Goal: Transaction & Acquisition: Purchase product/service

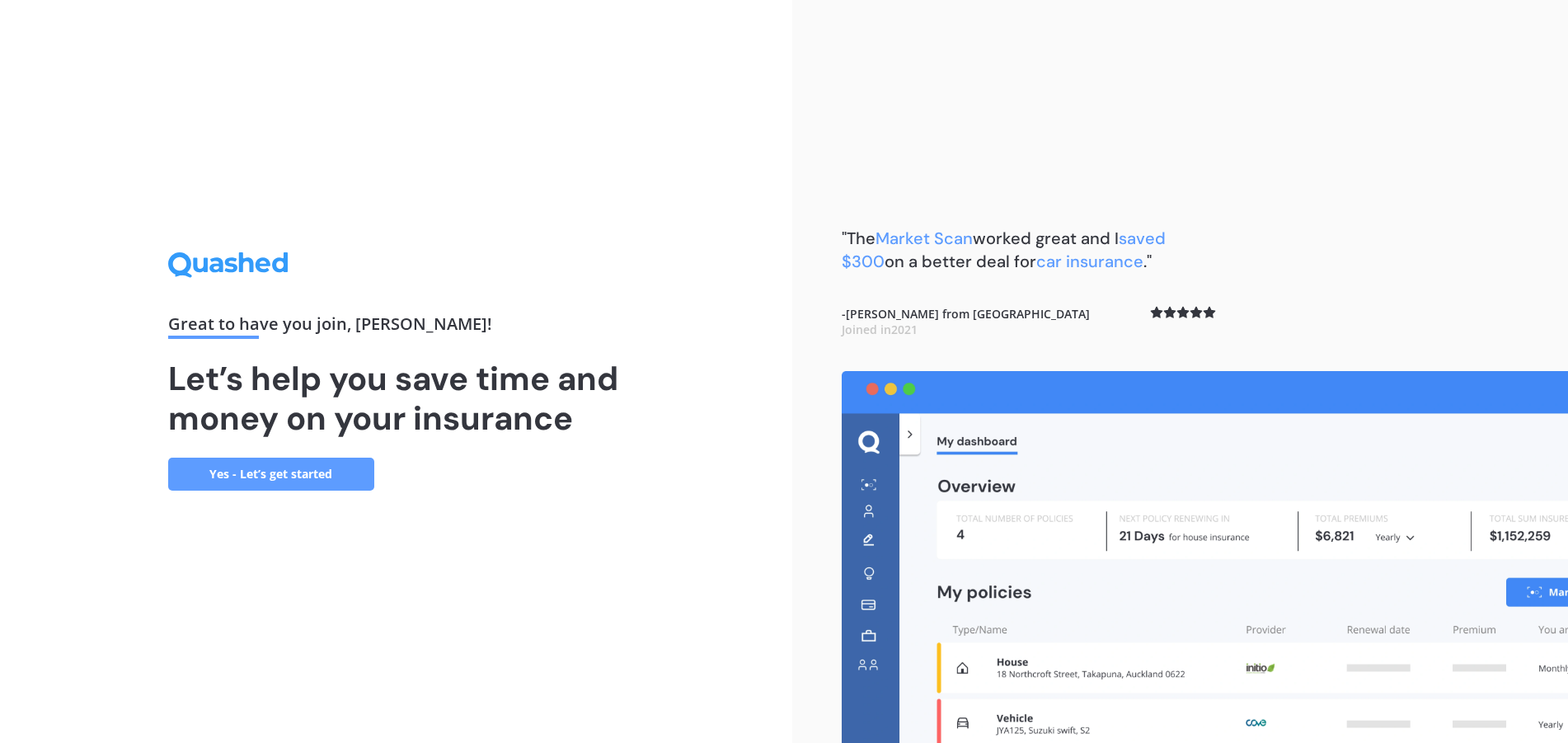
click at [359, 474] on link "Yes - Let’s get started" at bounding box center [271, 474] width 206 height 33
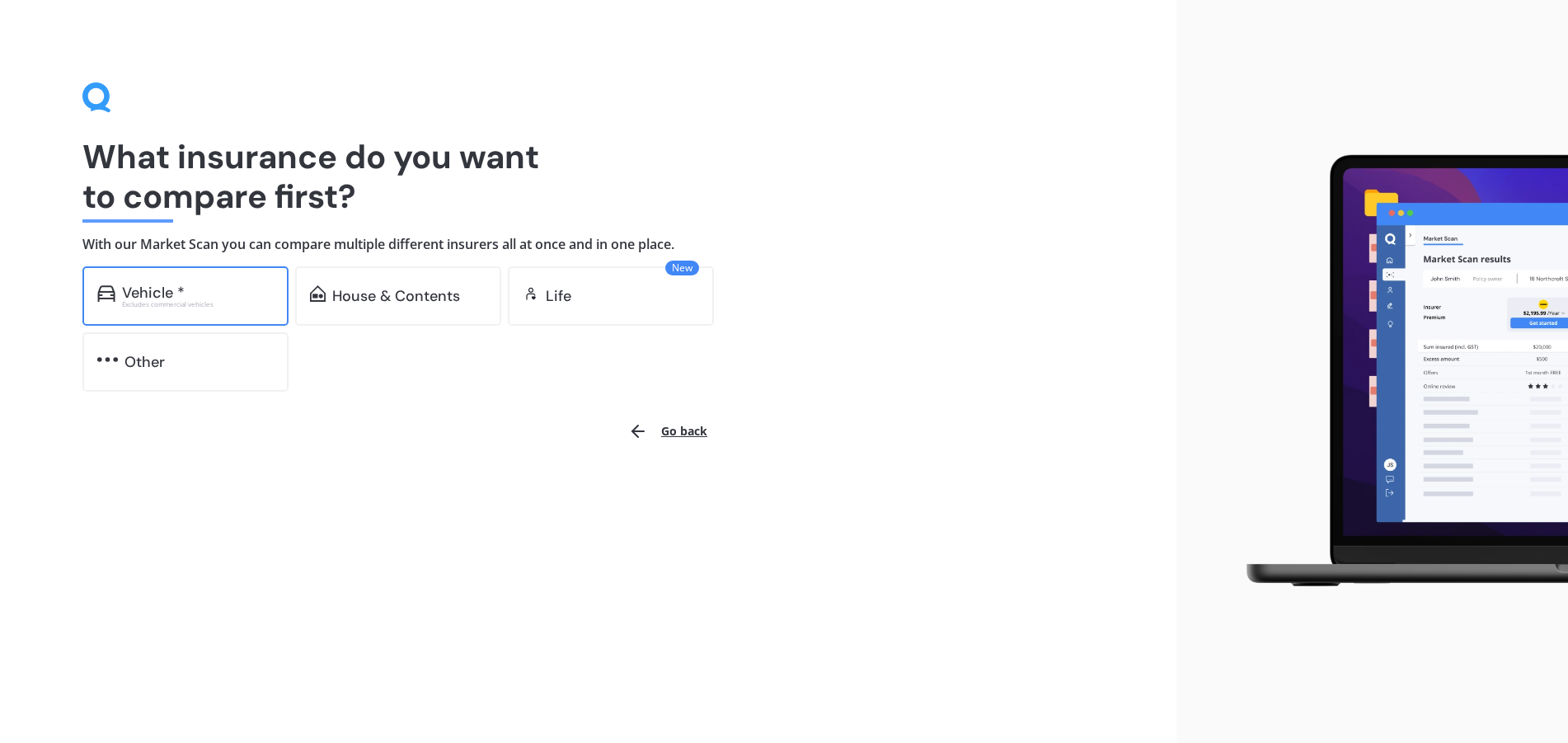
click at [213, 298] on div "Vehicle *" at bounding box center [197, 293] width 152 height 17
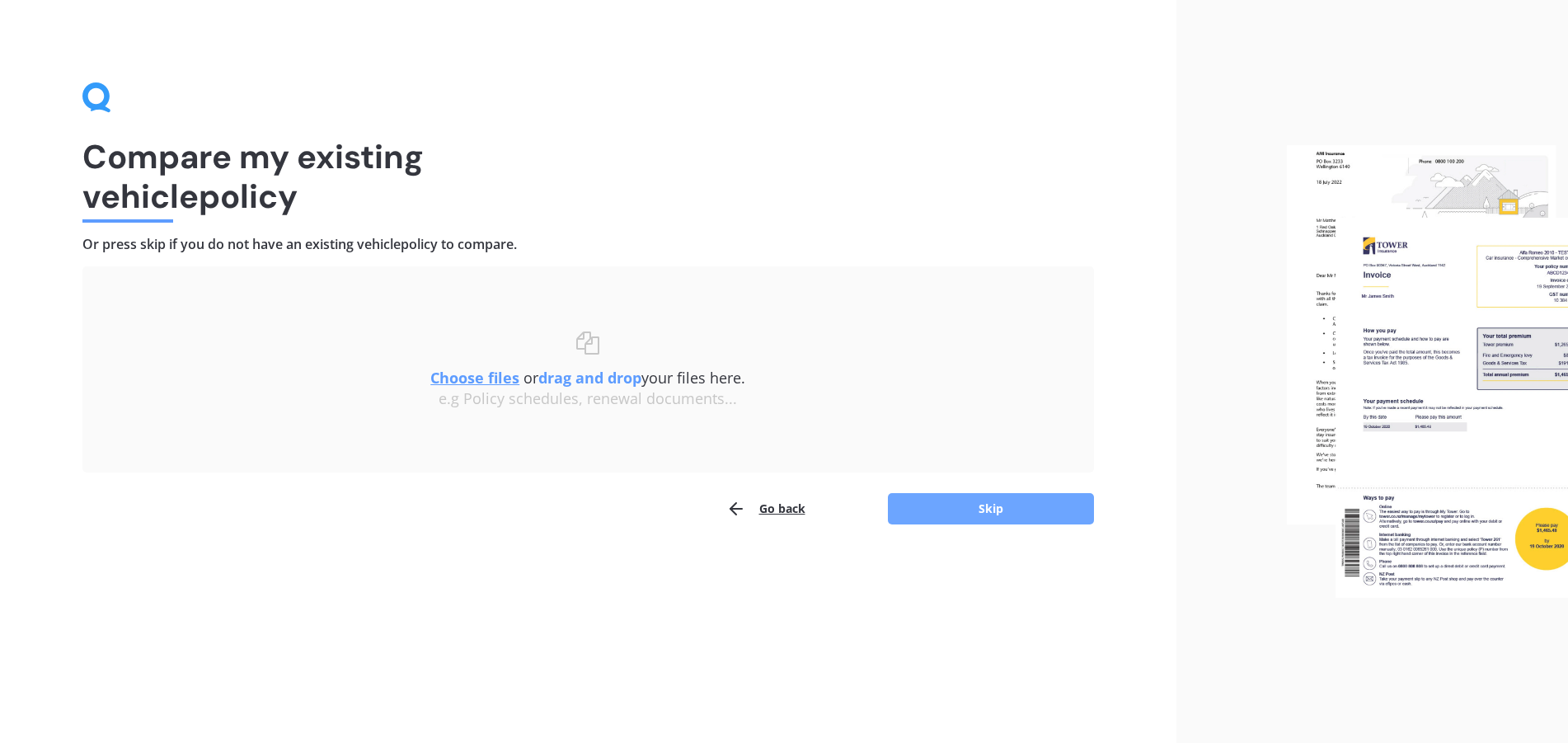
click at [943, 503] on button "Skip" at bounding box center [991, 508] width 206 height 31
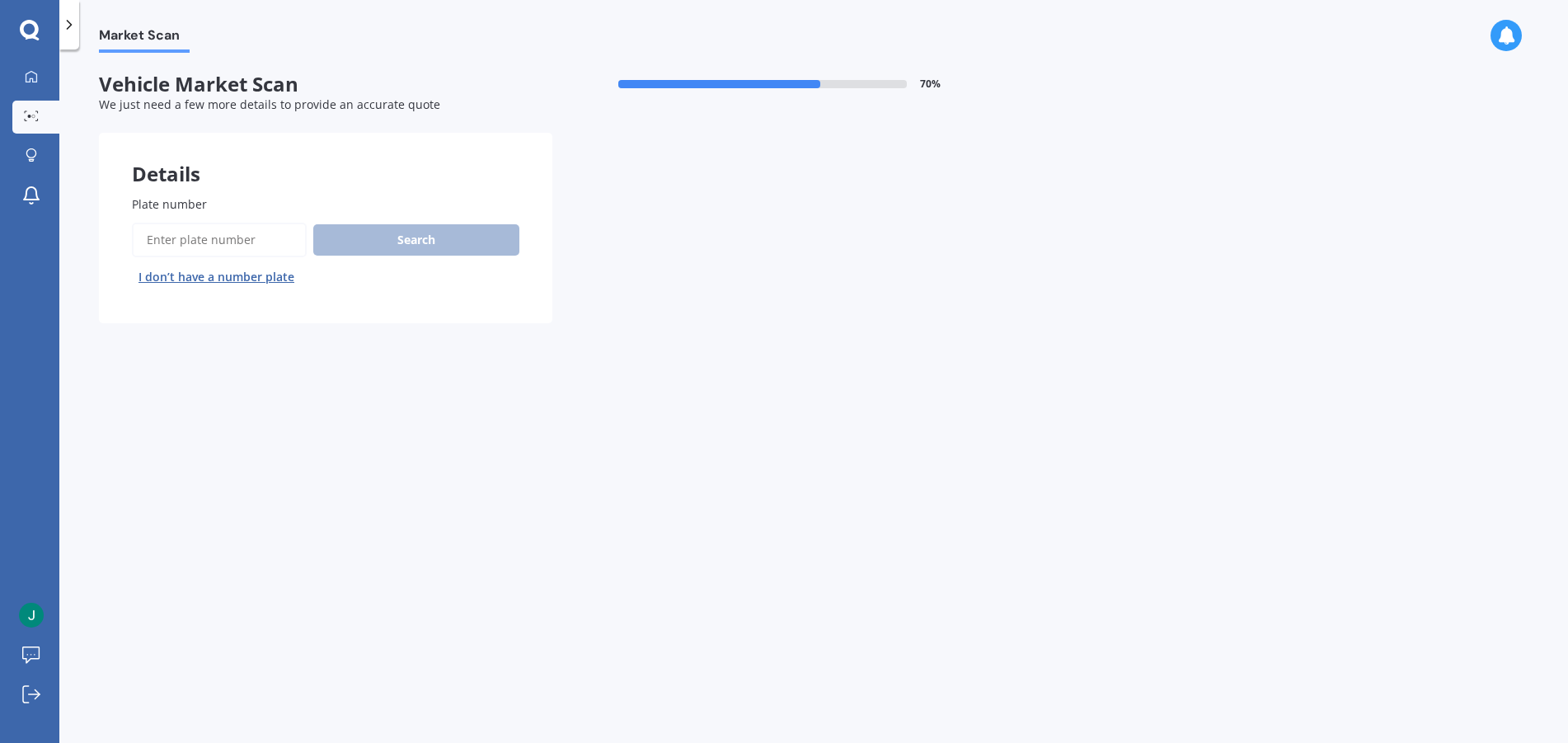
click at [195, 253] on input "Plate number" at bounding box center [219, 239] width 175 height 34
type input "isitu"
click at [473, 246] on button "Search" at bounding box center [416, 239] width 206 height 31
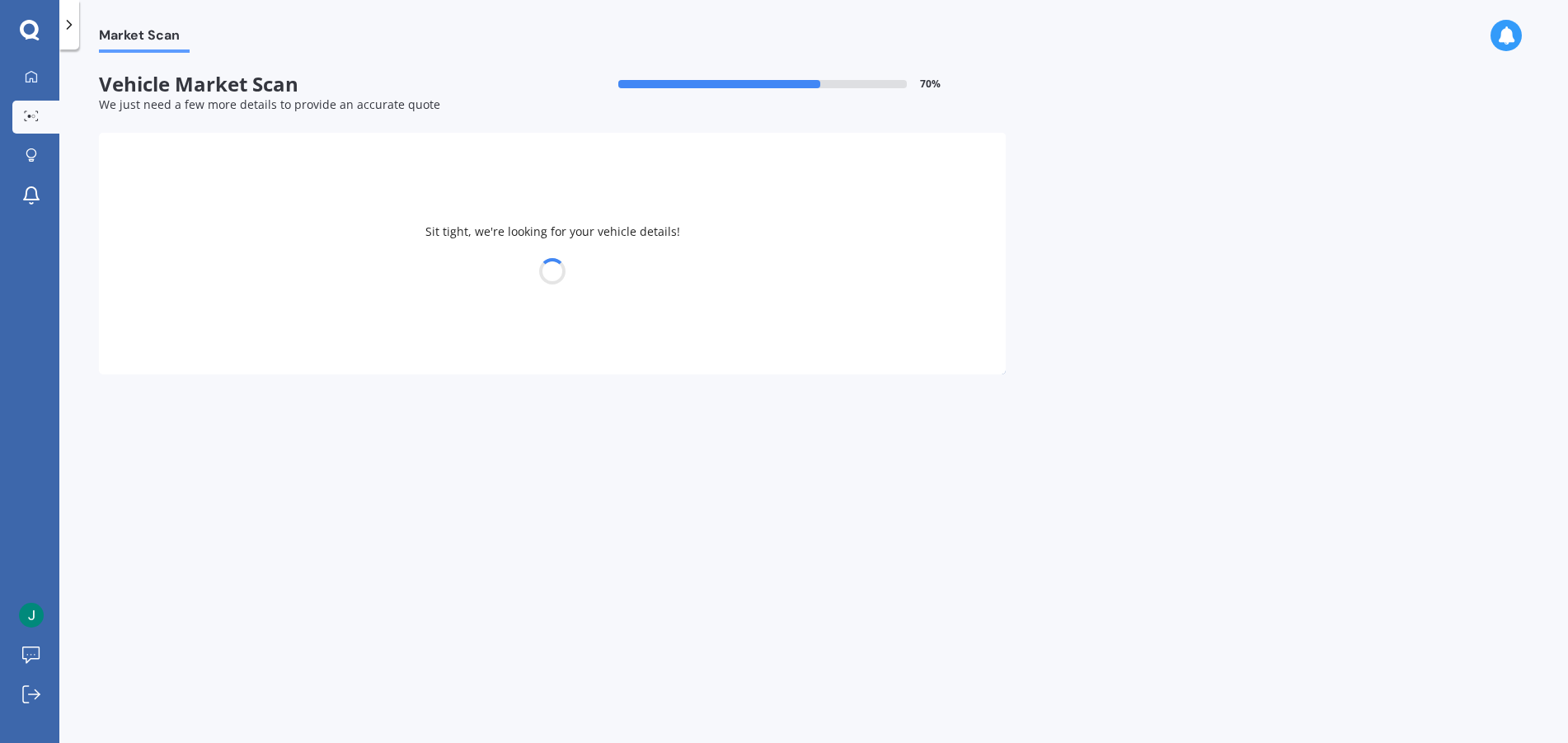
select select "JAGUAR"
select select "F-PACE"
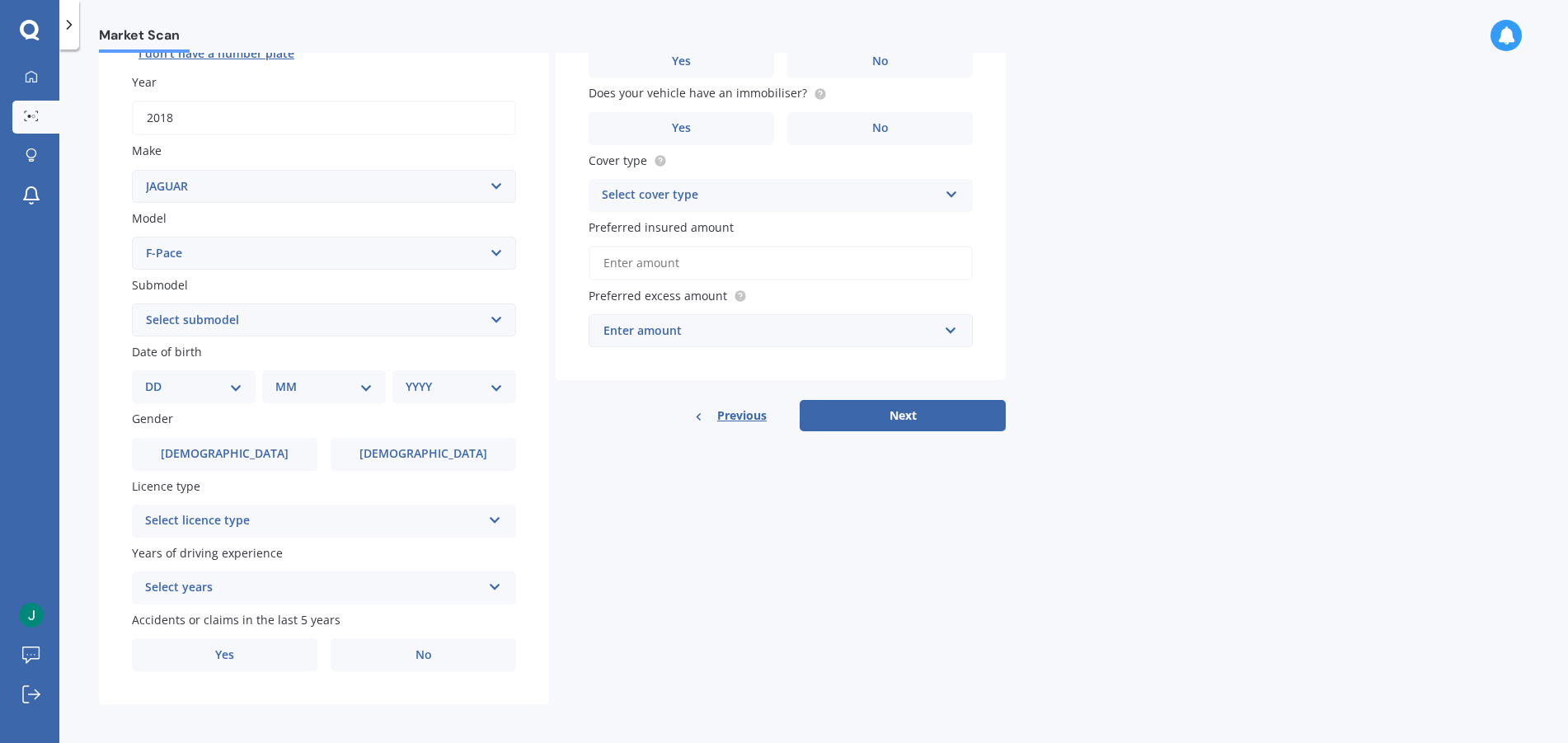
scroll to position [228, 0]
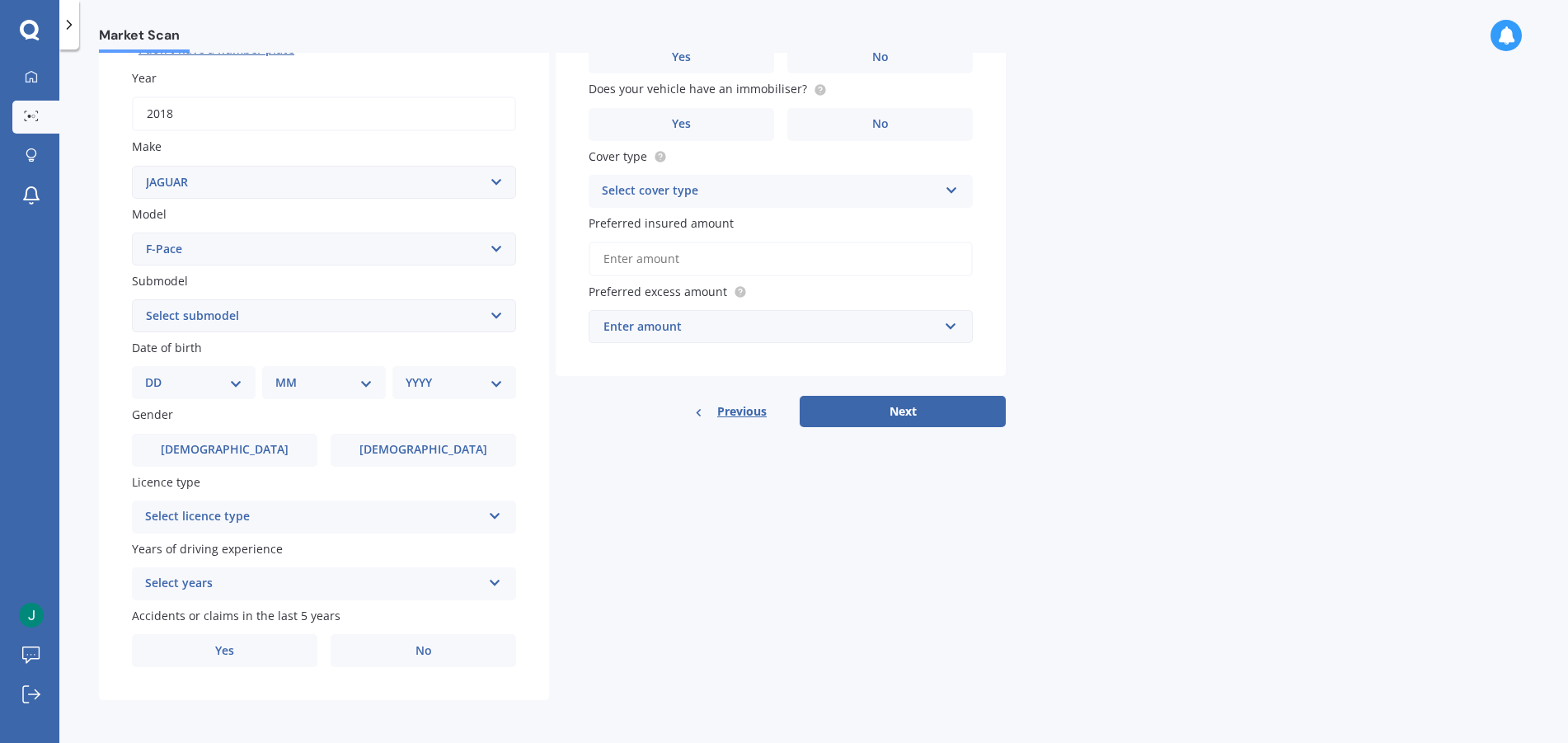
click at [485, 317] on select "Select submodel Prestige diesel turbo R-Sport diesel turbo R-Sport petrol turbo" at bounding box center [324, 316] width 384 height 33
select select "R-SPORT PETROL TURBO"
click at [132, 300] on select "Select submodel Prestige diesel turbo R-Sport diesel turbo R-Sport petrol turbo" at bounding box center [324, 316] width 384 height 33
click at [220, 382] on select "DD 01 02 03 04 05 06 07 08 09 10 11 12 13 14 15 16 17 18 19 20 21 22 23 24 25 2…" at bounding box center [194, 383] width 97 height 18
select select "23"
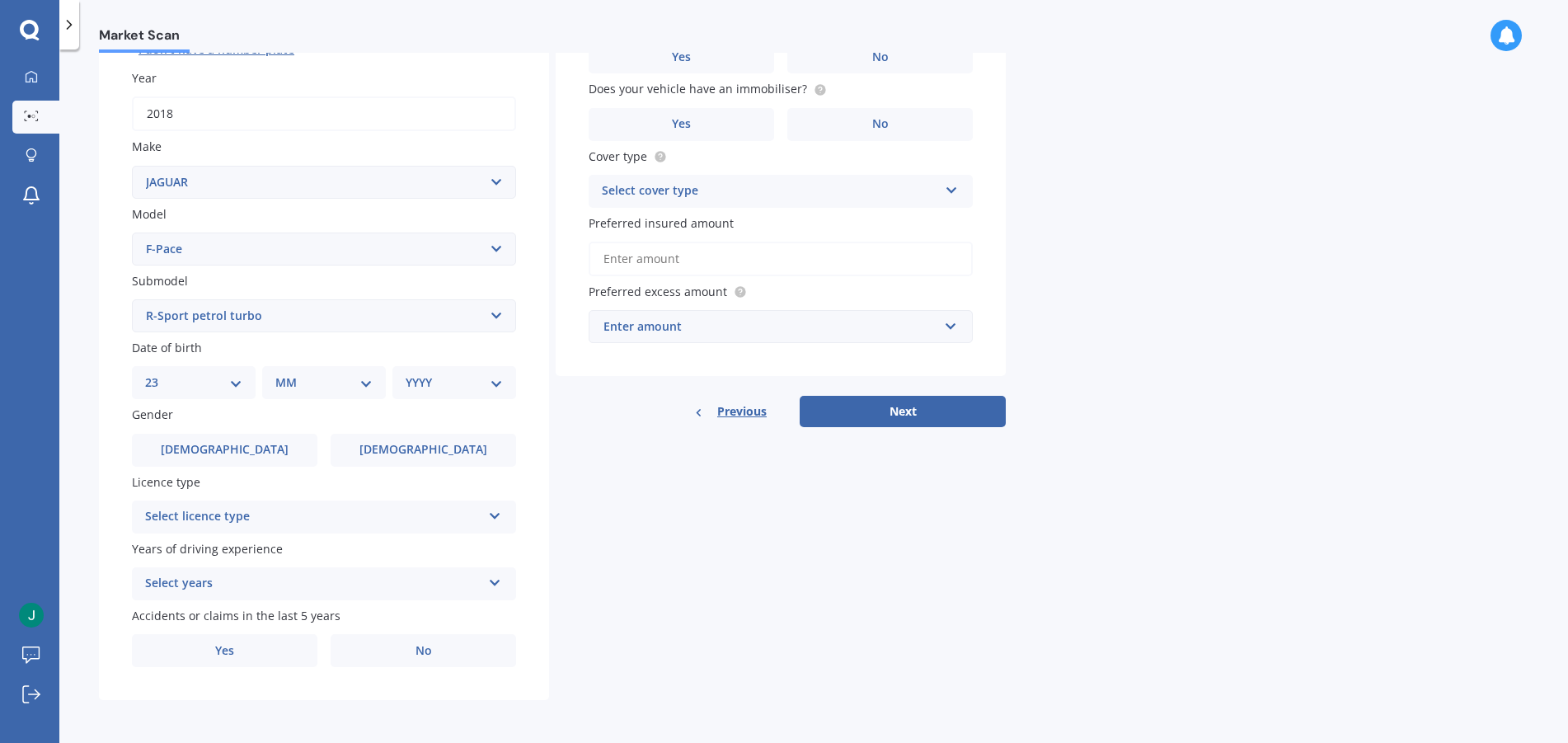
click at [159, 374] on select "DD 01 02 03 04 05 06 07 08 09 10 11 12 13 14 15 16 17 18 19 20 21 22 23 24 25 2…" at bounding box center [194, 383] width 97 height 18
click at [342, 380] on select "MM 01 02 03 04 05 06 07 08 09 10 11 12" at bounding box center [327, 383] width 91 height 18
select select "01"
click at [282, 374] on select "MM 01 02 03 04 05 06 07 08 09 10 11 12" at bounding box center [327, 383] width 91 height 18
click at [457, 380] on select "YYYY 2025 2024 2023 2022 2021 2020 2019 2018 2017 2016 2015 2014 2013 2012 2011…" at bounding box center [451, 383] width 91 height 18
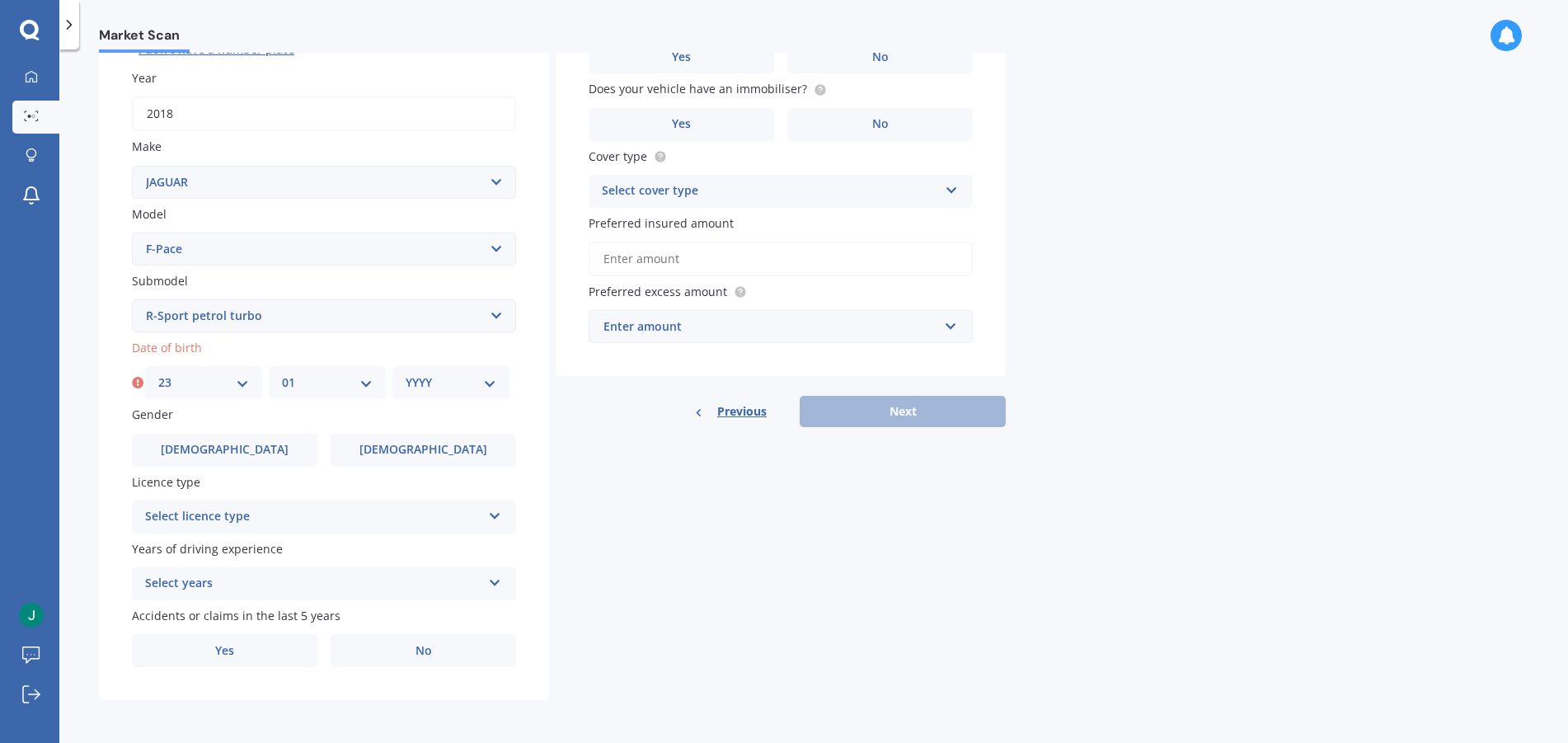
select select "1974"
click at [405, 374] on select "YYYY 2025 2024 2023 2022 2021 2020 2019 2018 2017 2016 2015 2014 2013 2012 2011…" at bounding box center [451, 383] width 91 height 18
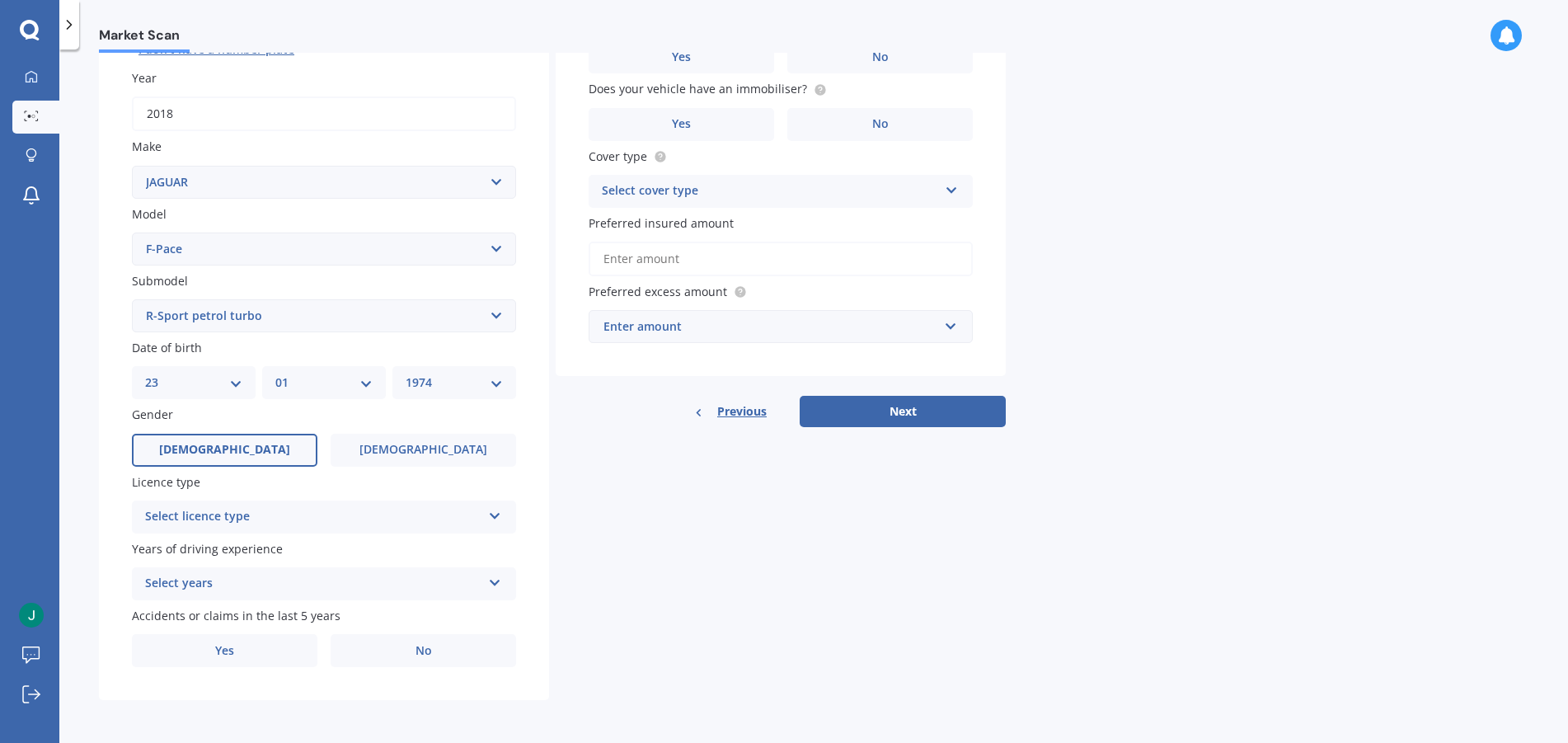
click at [281, 452] on label "[DEMOGRAPHIC_DATA]" at bounding box center [224, 450] width 186 height 33
click at [0, 0] on input "[DEMOGRAPHIC_DATA]" at bounding box center [0, 0] width 0 height 0
click at [315, 504] on div "Select licence type NZ Full NZ Restricted NZ Learners [GEOGRAPHIC_DATA] [GEOGRA…" at bounding box center [324, 516] width 384 height 33
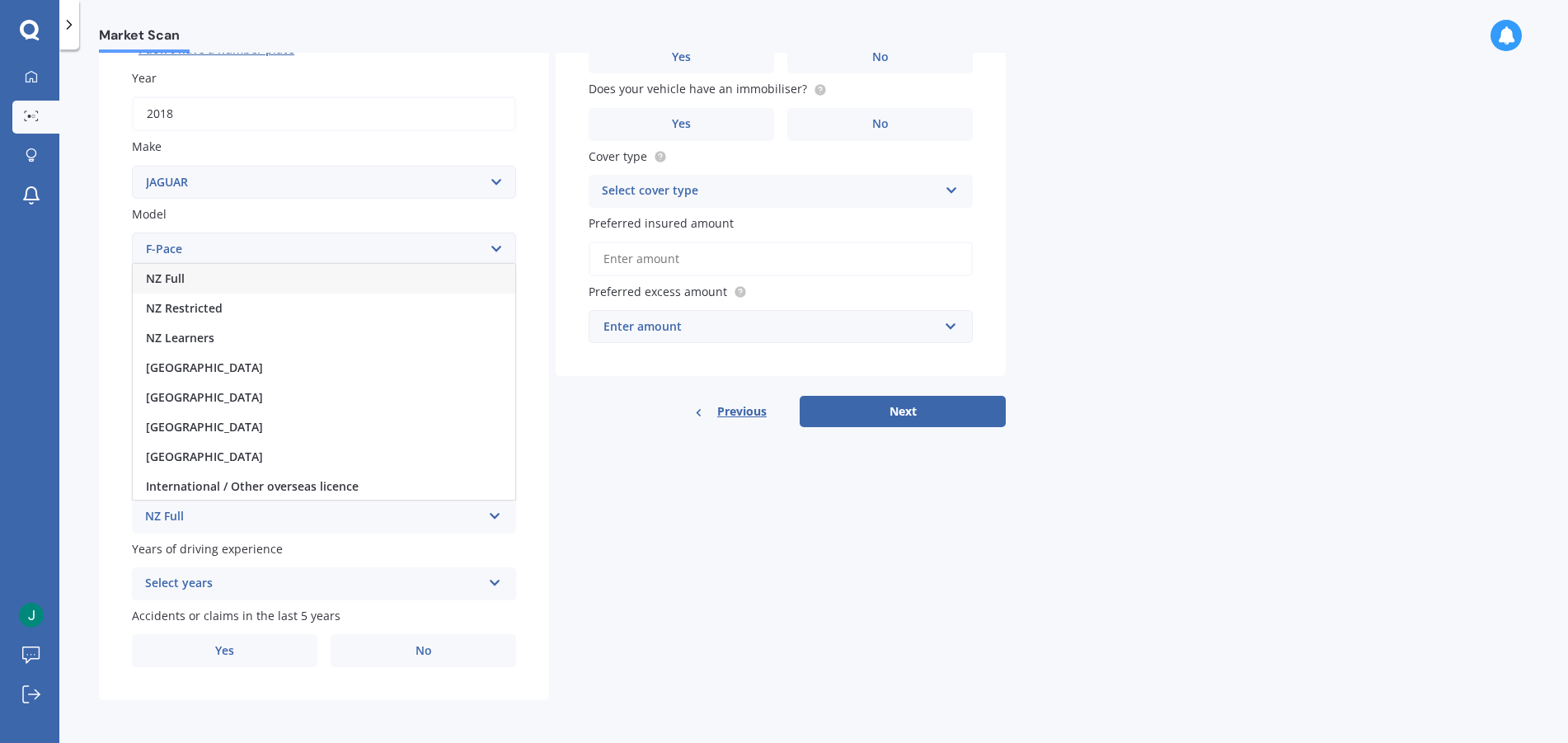
click at [389, 272] on div "NZ Full" at bounding box center [324, 278] width 383 height 29
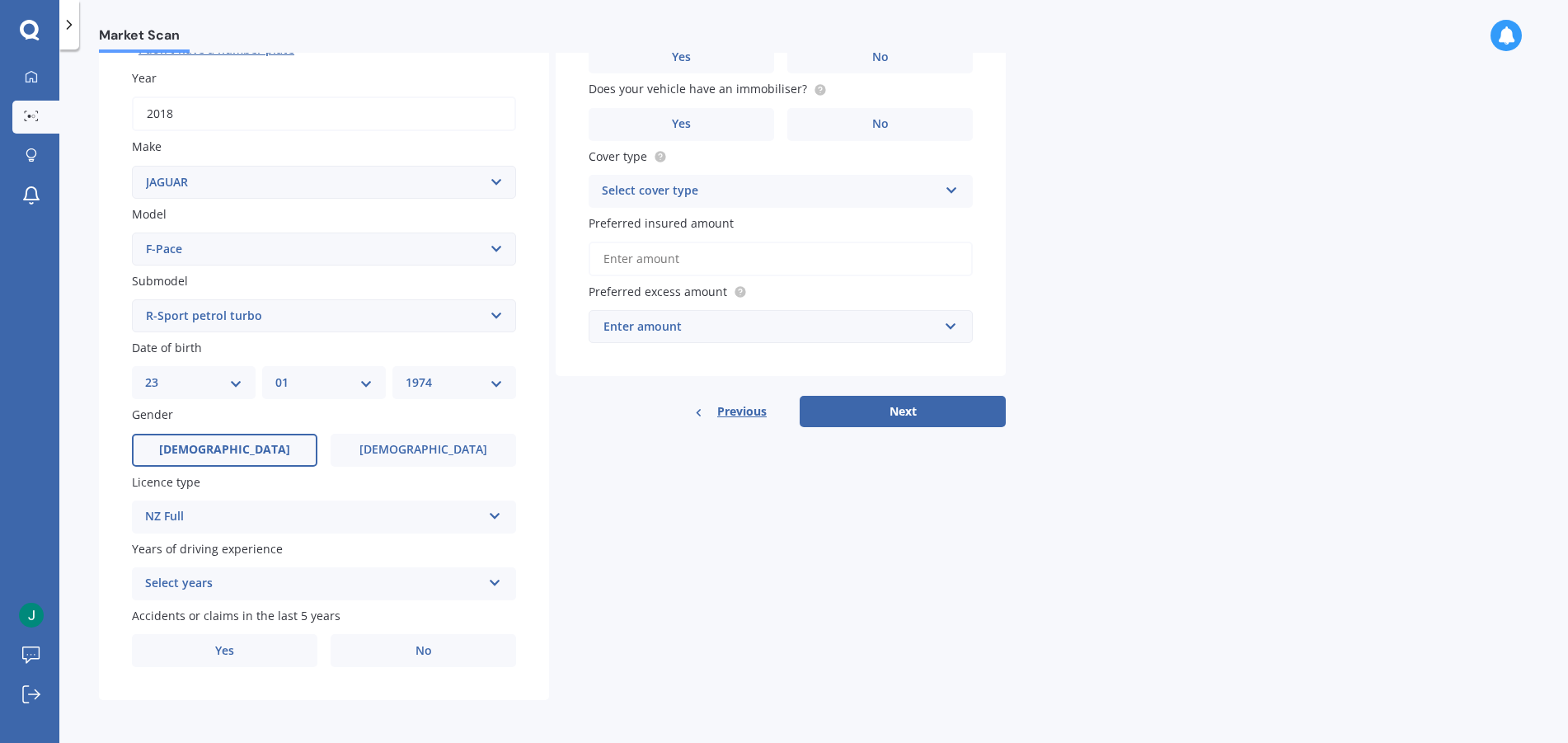
click at [443, 581] on div "Select years" at bounding box center [313, 584] width 337 height 20
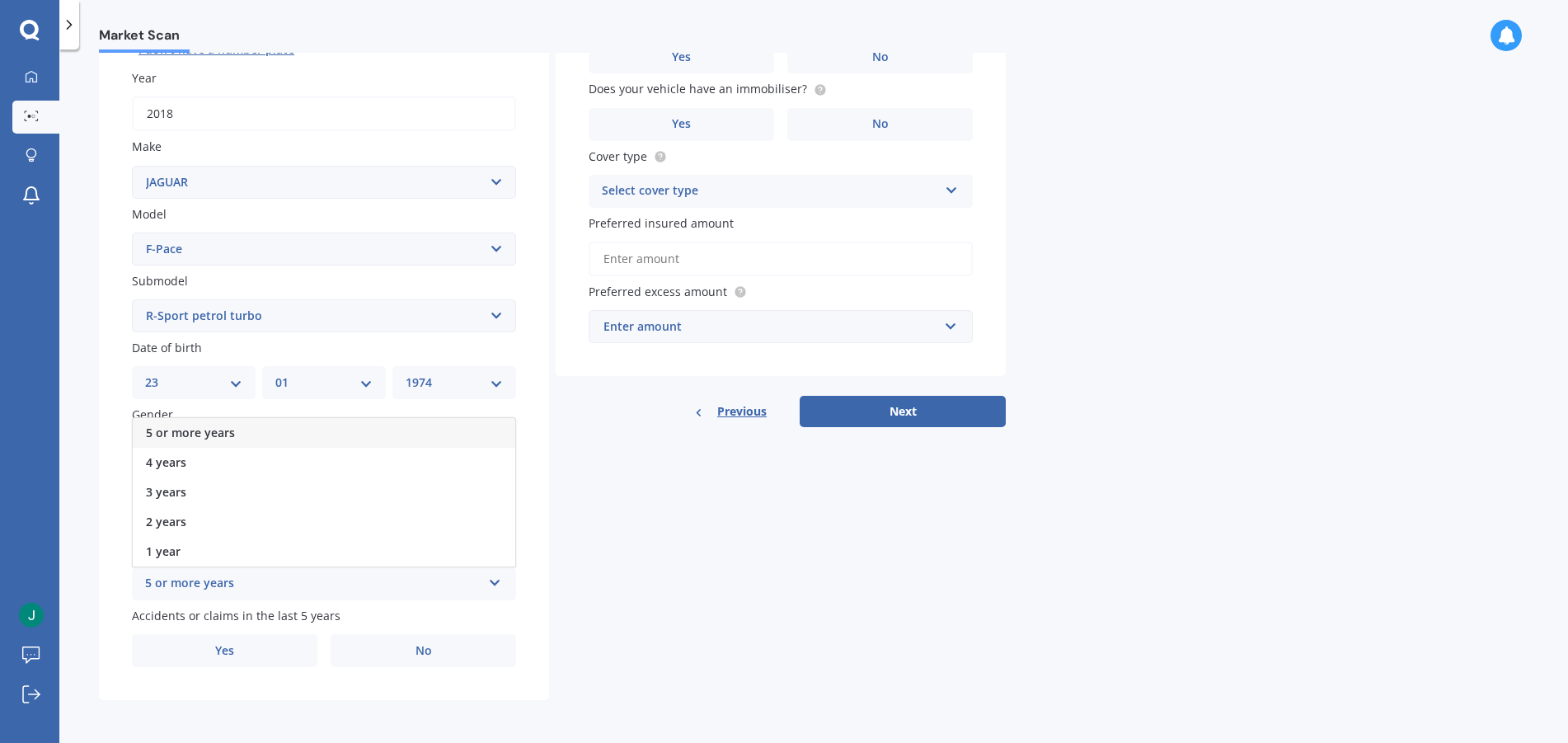
click at [445, 425] on div "5 or more years" at bounding box center [324, 432] width 383 height 29
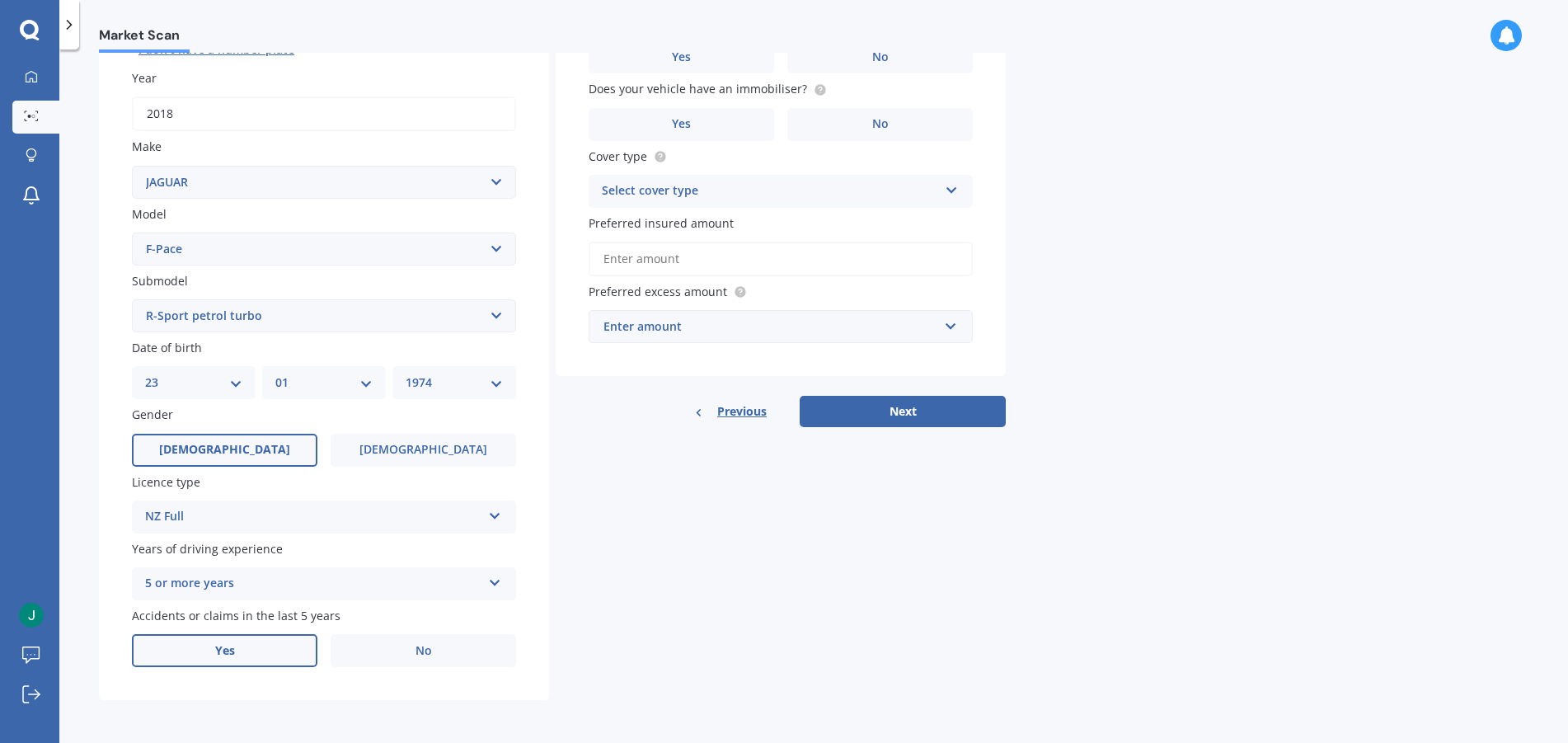
click at [263, 654] on label "Yes" at bounding box center [224, 650] width 186 height 33
click at [0, 0] on input "Yes" at bounding box center [0, 0] width 0 height 0
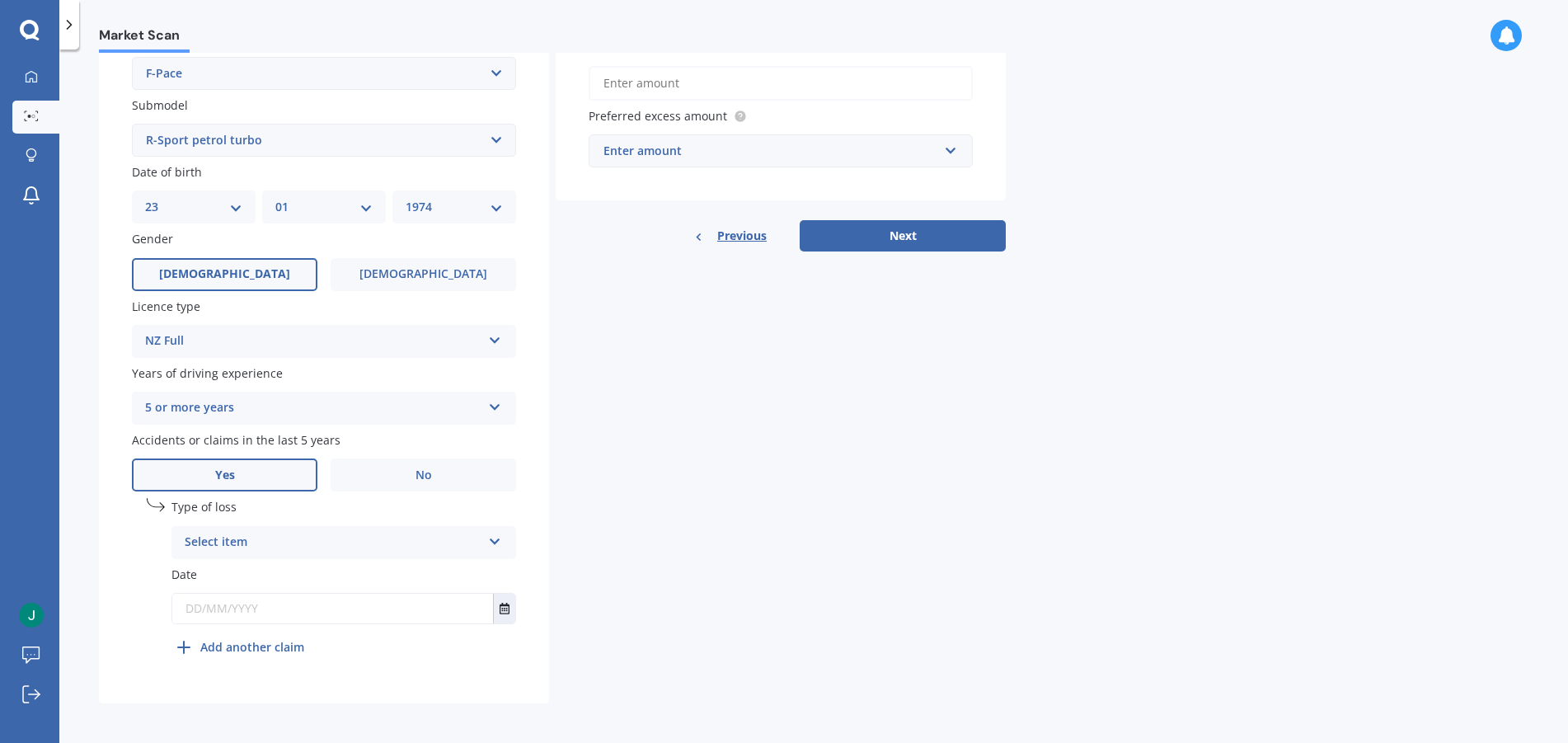
scroll to position [406, 0]
click at [462, 538] on div "Select item" at bounding box center [333, 540] width 297 height 20
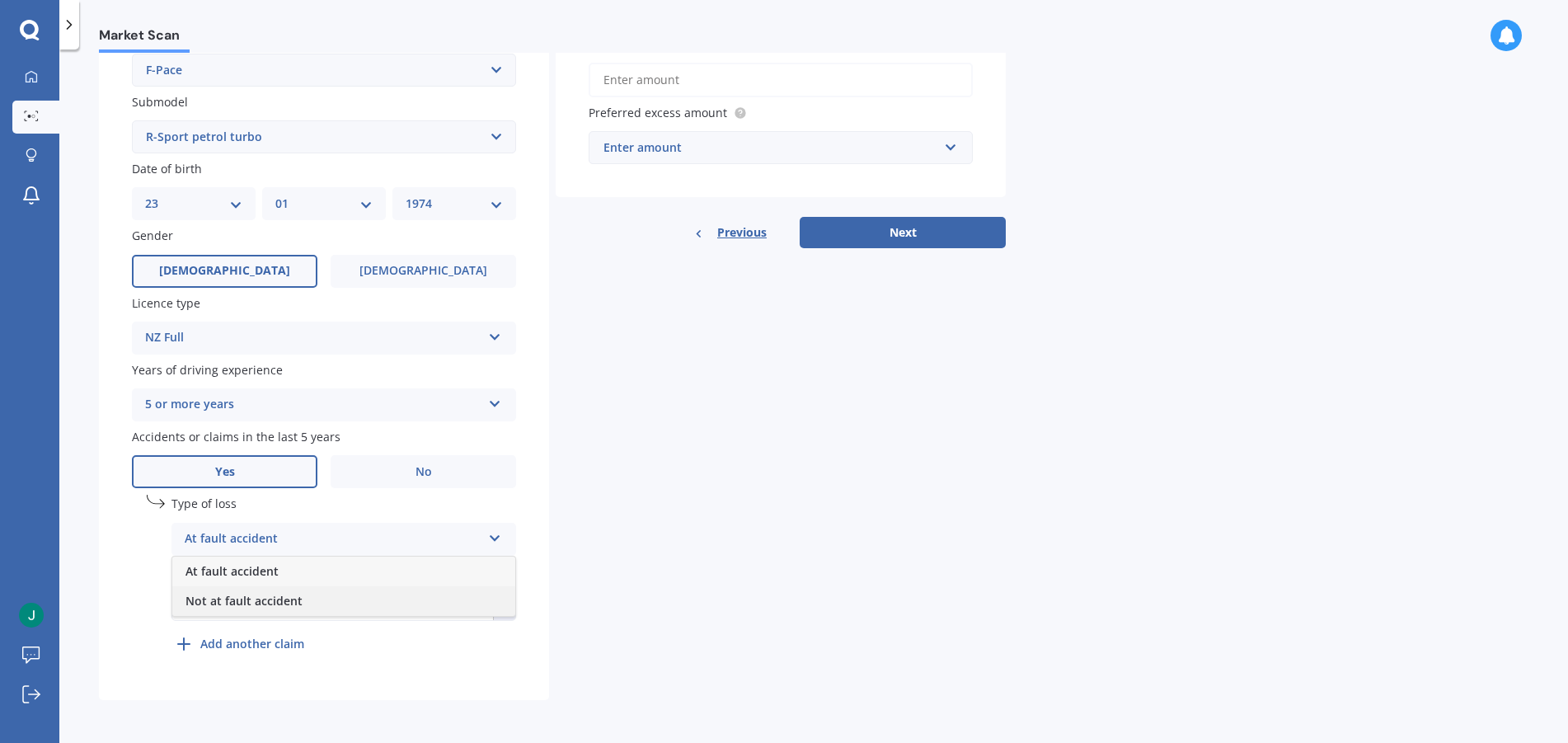
click at [319, 604] on div "Not at fault accident" at bounding box center [343, 600] width 343 height 29
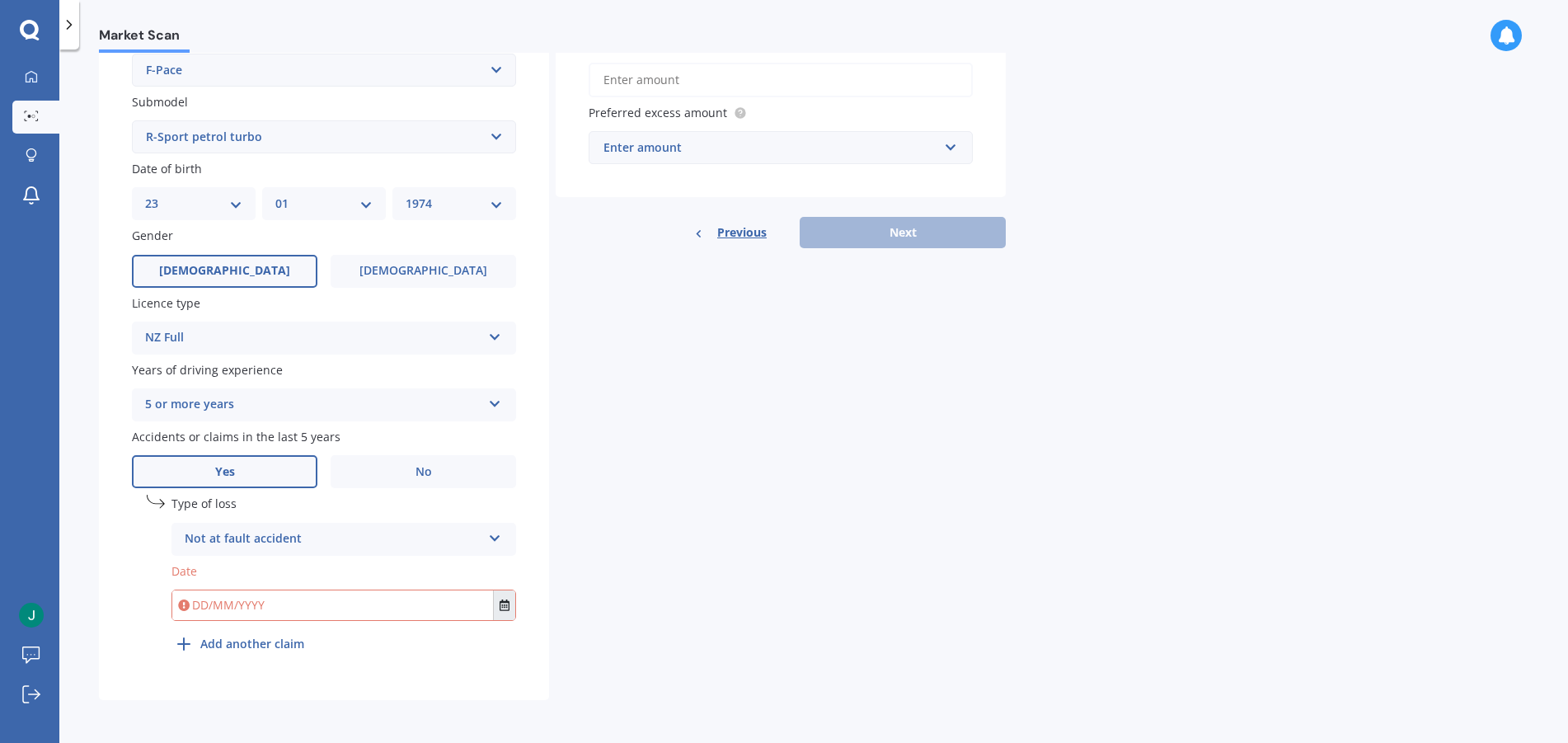
click at [494, 604] on button "Select date" at bounding box center [504, 604] width 23 height 29
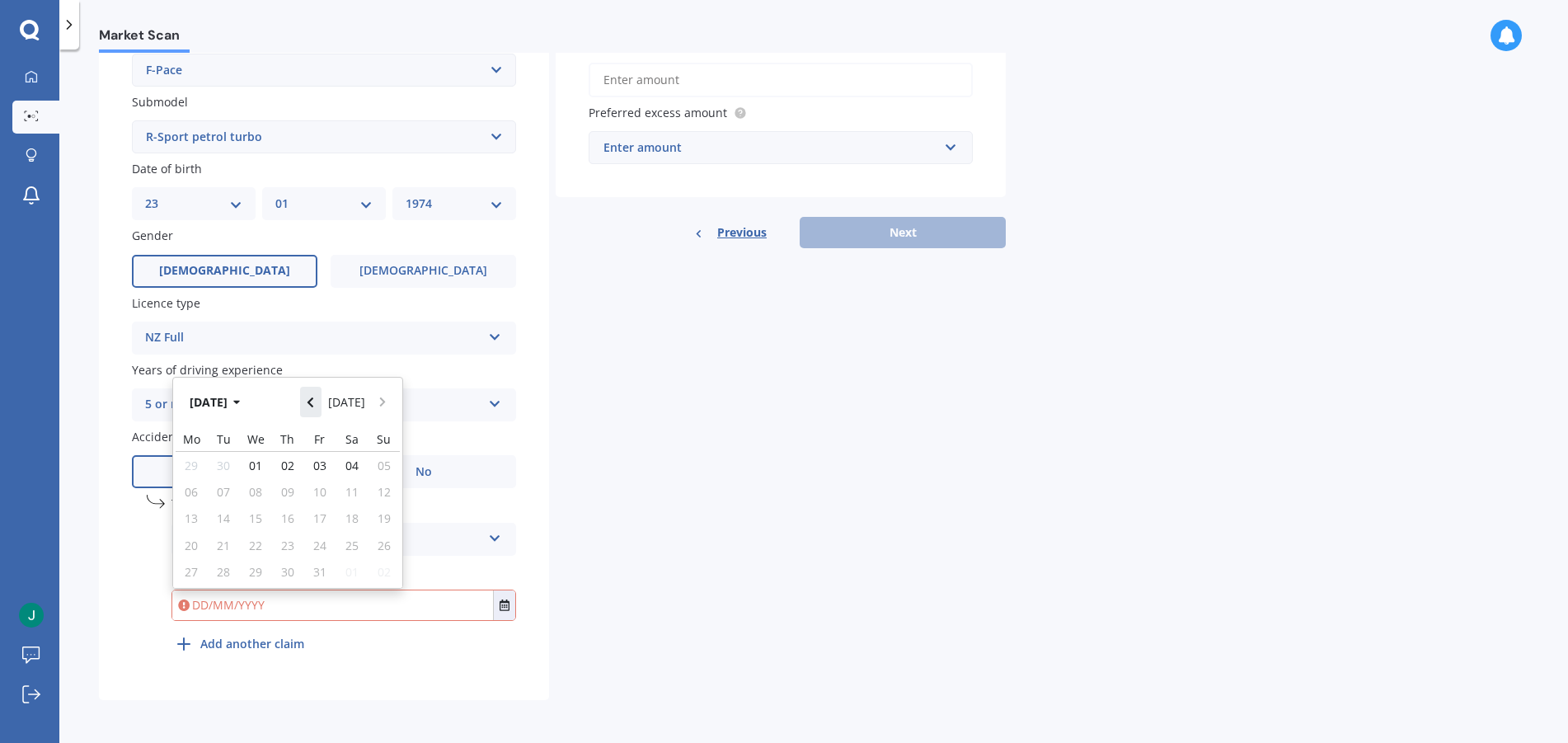
click at [314, 402] on icon "Navigate back" at bounding box center [310, 403] width 8 height 12
click at [289, 520] on span "19" at bounding box center [288, 527] width 13 height 16
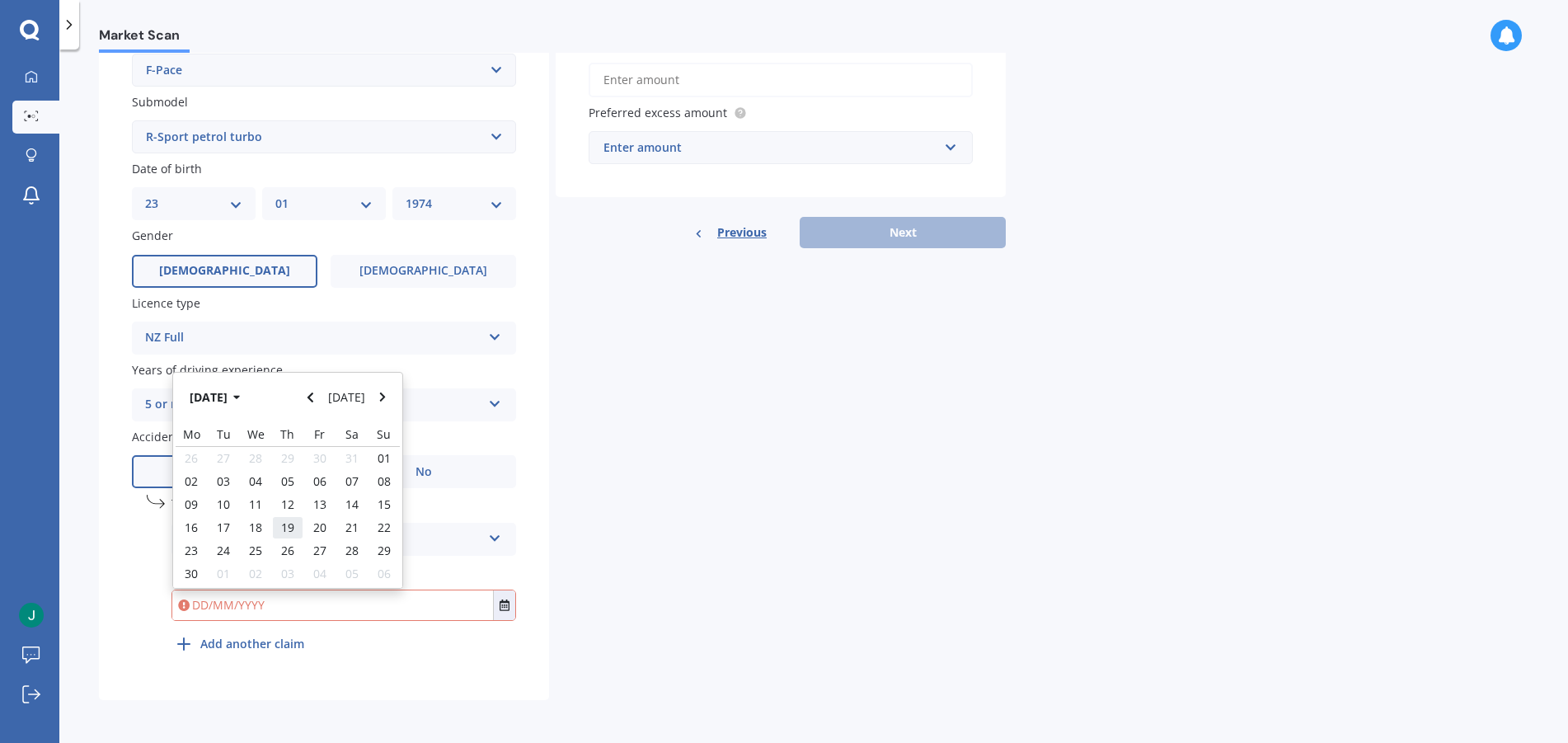
type input "[DATE]"
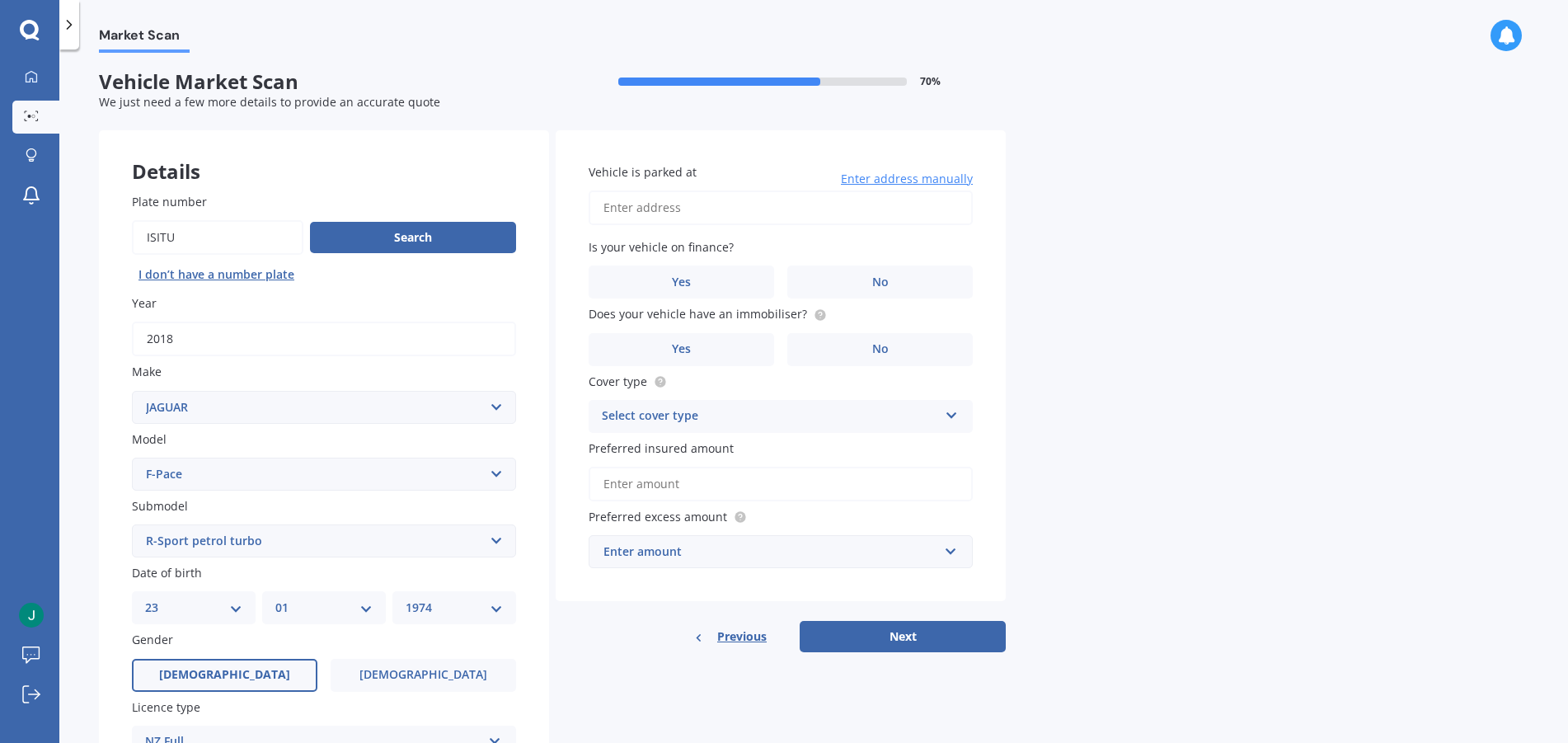
scroll to position [0, 0]
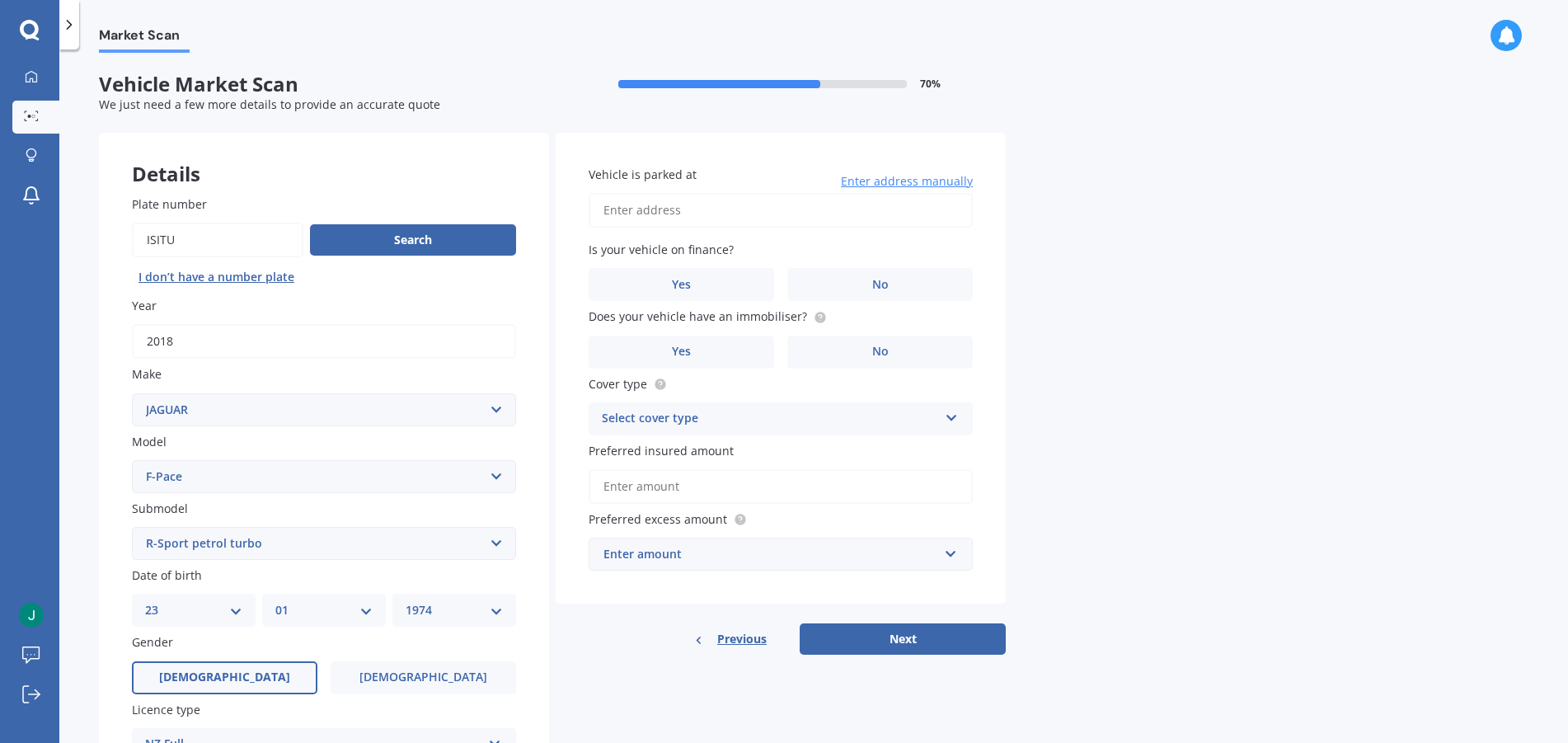
click at [872, 185] on span "Enter address manually" at bounding box center [907, 181] width 132 height 17
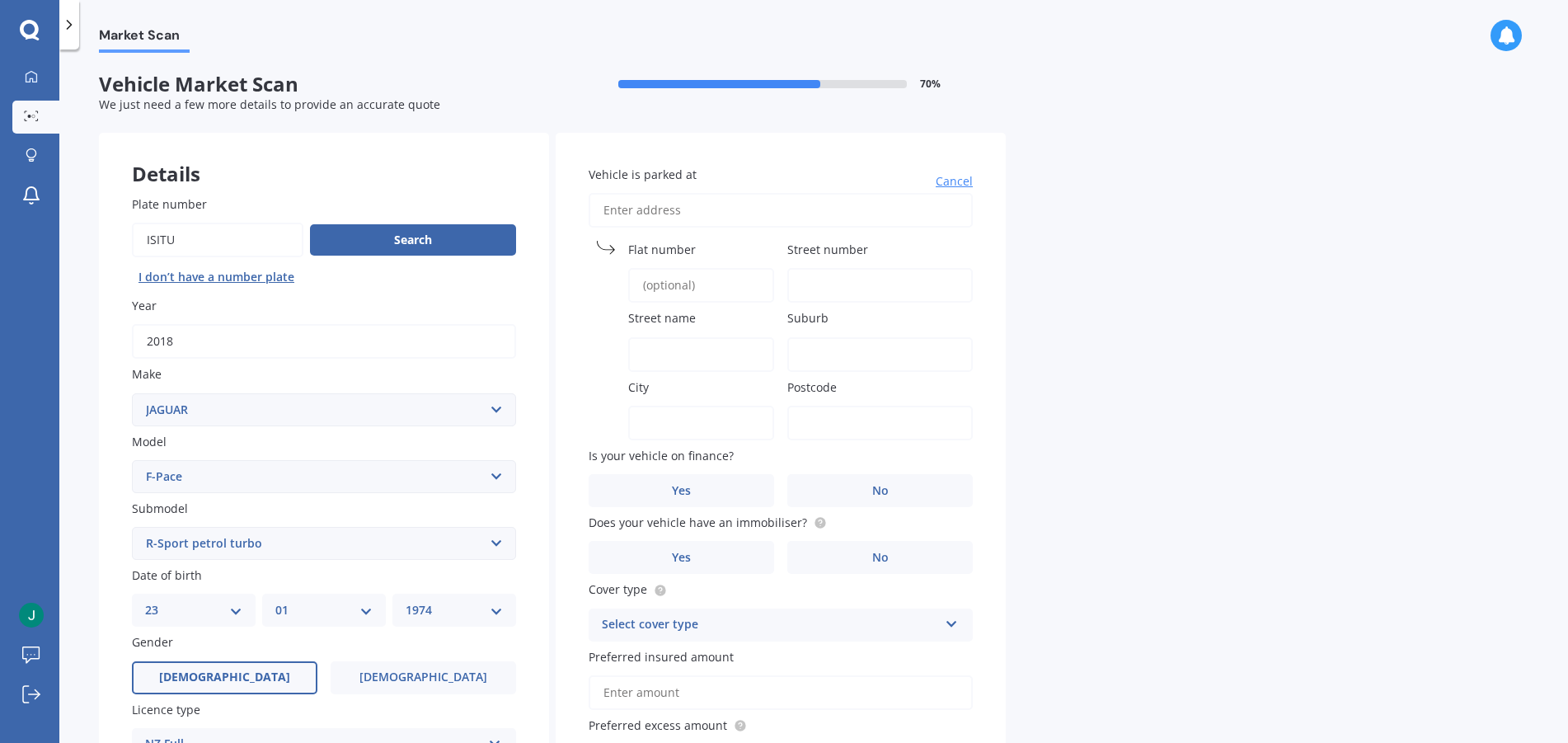
click at [735, 207] on input "Vehicle is parked at" at bounding box center [781, 210] width 384 height 34
type input "[STREET_ADDRESS][MEDICAL_DATA]"
type input "37"
type input "[MEDICAL_DATA] Way"
type input "Ranui"
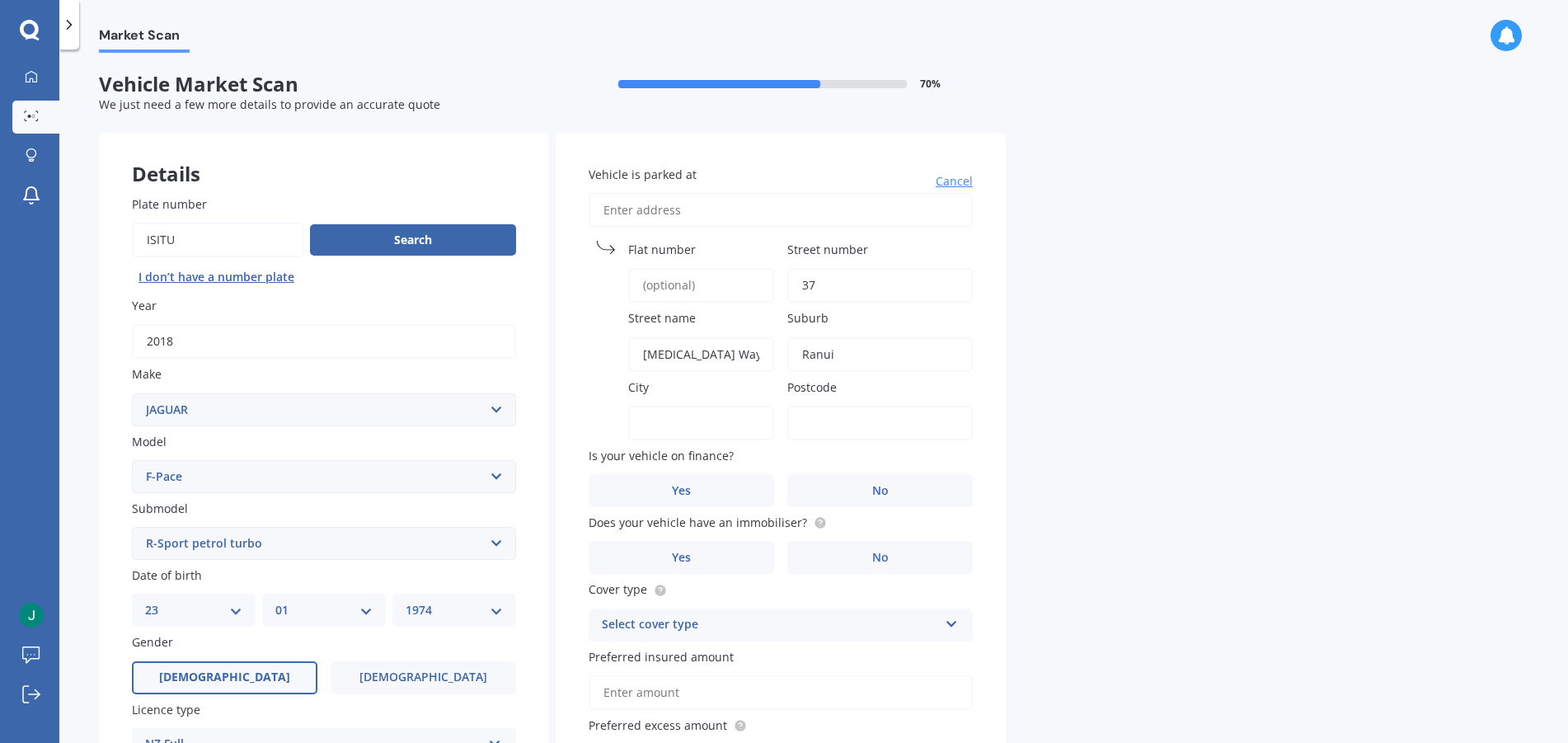
type input "Ranui"
type input "0612"
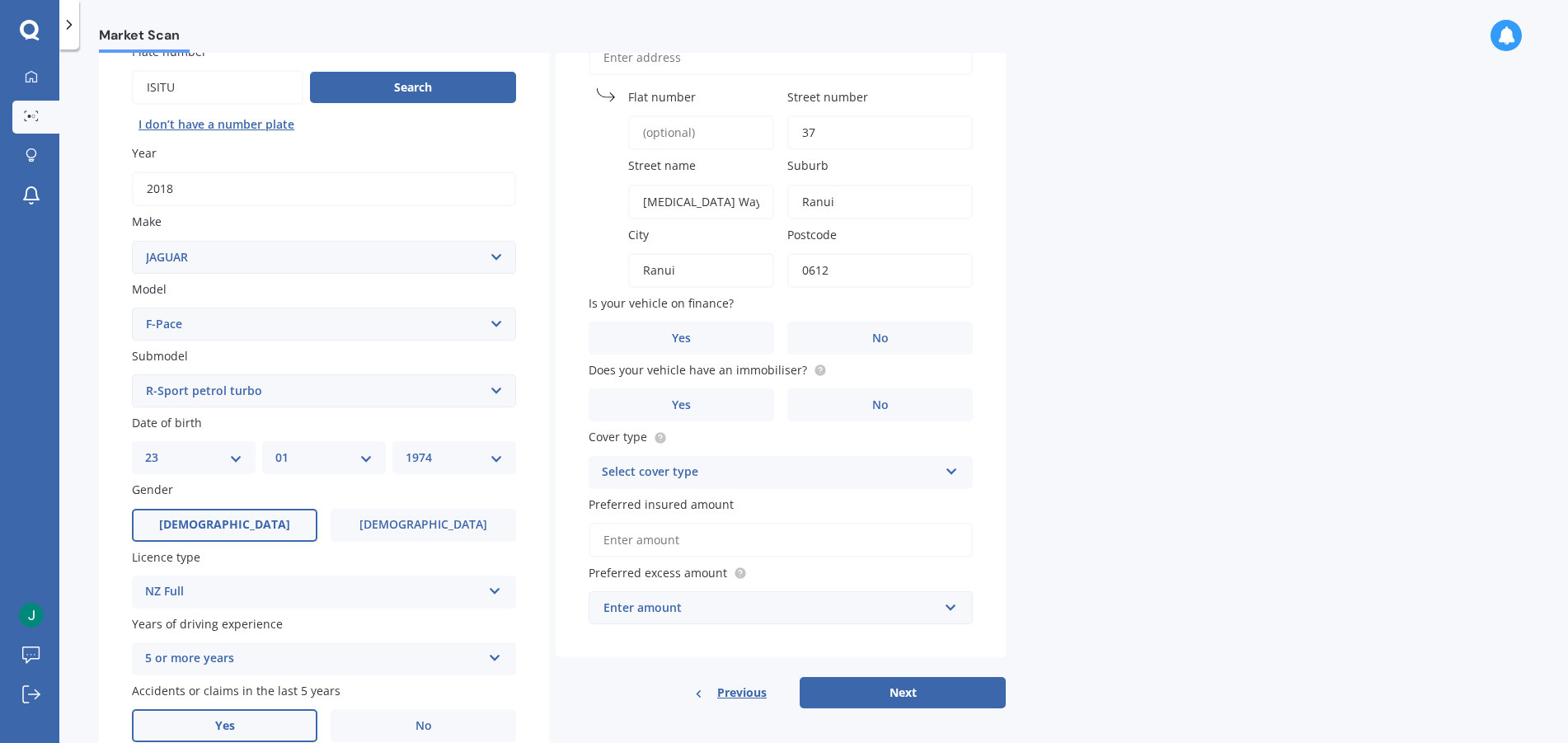
scroll to position [165, 0]
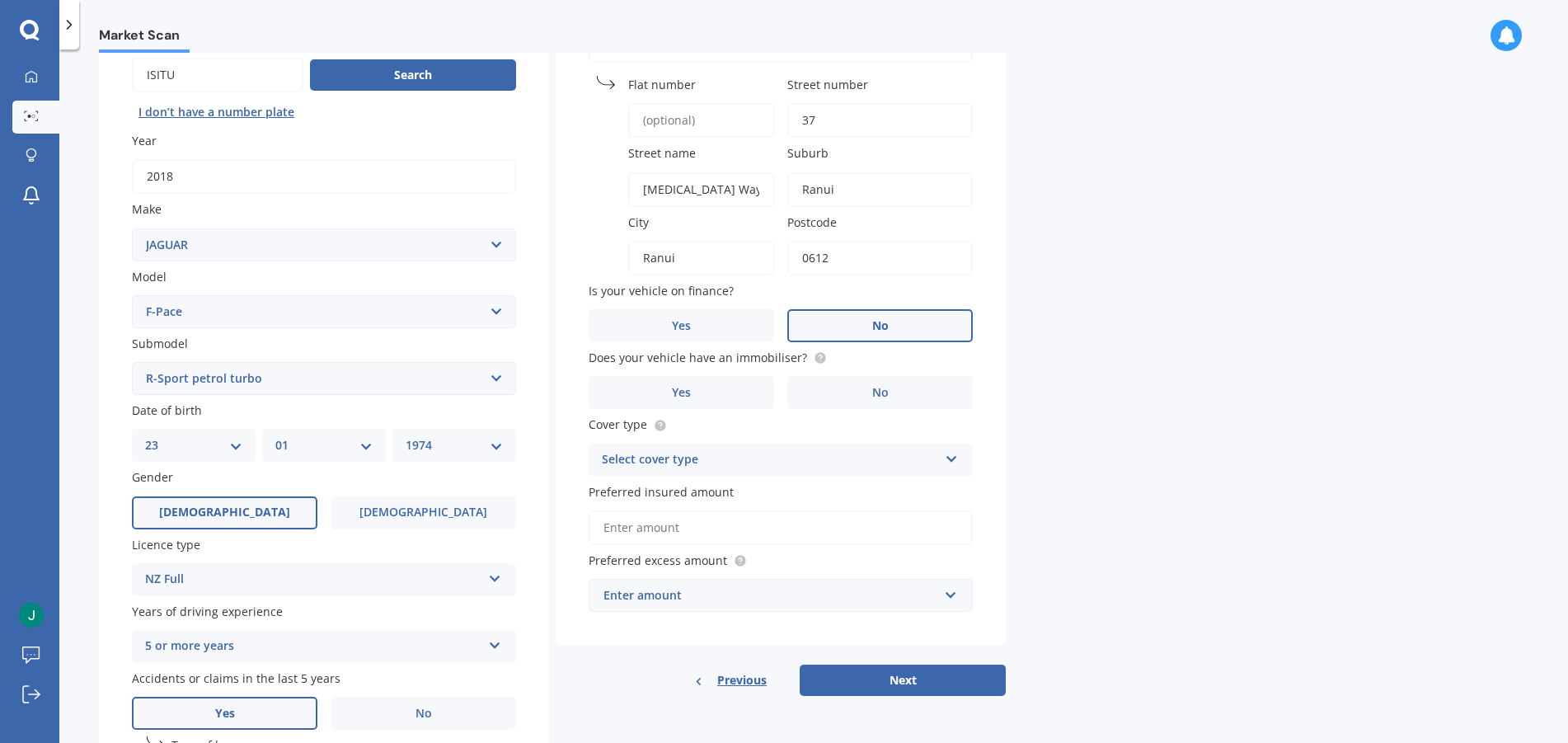
click at [923, 327] on label "No" at bounding box center [880, 325] width 186 height 33
click at [0, 0] on input "No" at bounding box center [0, 0] width 0 height 0
click at [745, 386] on label "Yes" at bounding box center [681, 392] width 186 height 33
click at [0, 0] on input "Yes" at bounding box center [0, 0] width 0 height 0
click at [771, 466] on div "Select cover type" at bounding box center [770, 460] width 337 height 20
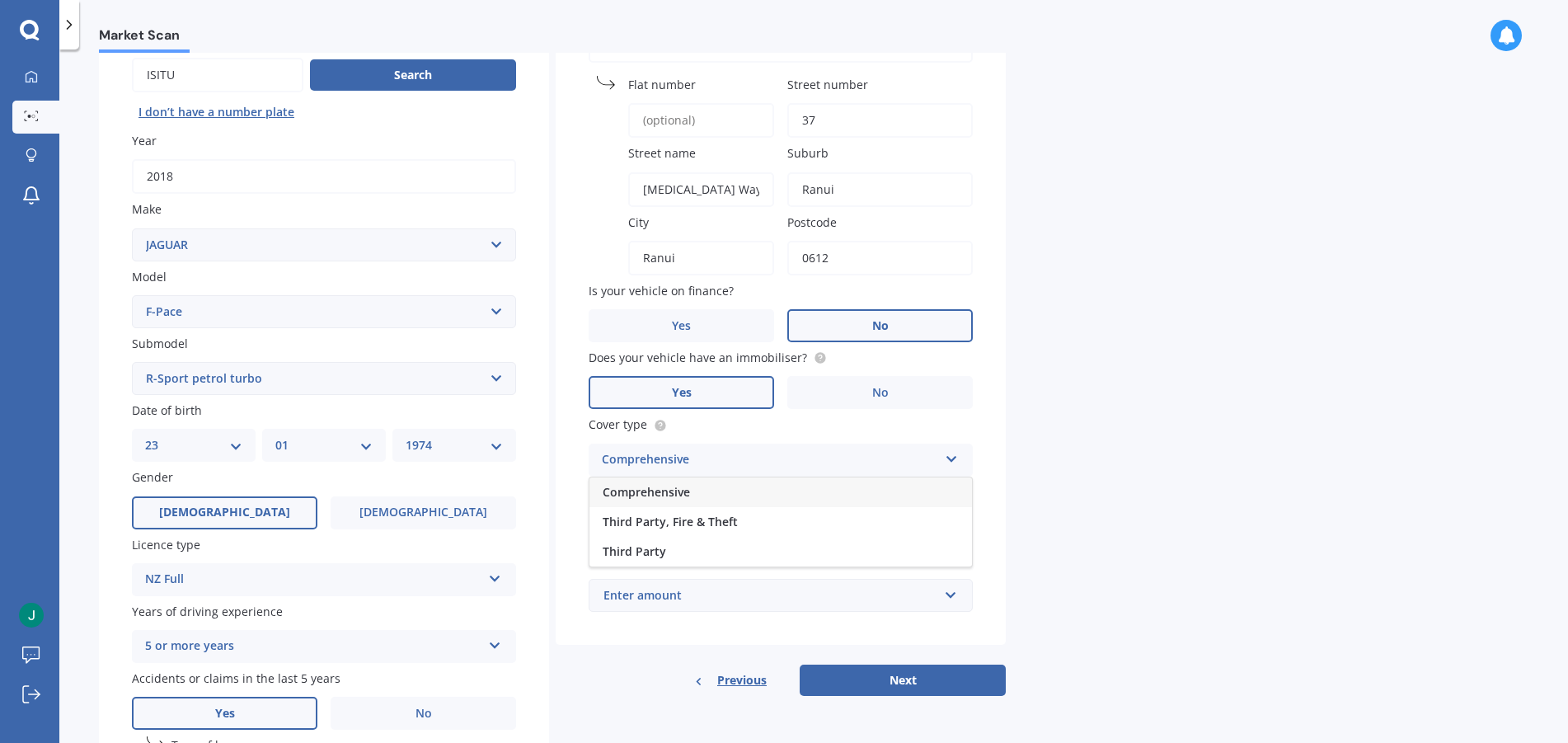
click at [716, 492] on div "Comprehensive" at bounding box center [781, 492] width 383 height 29
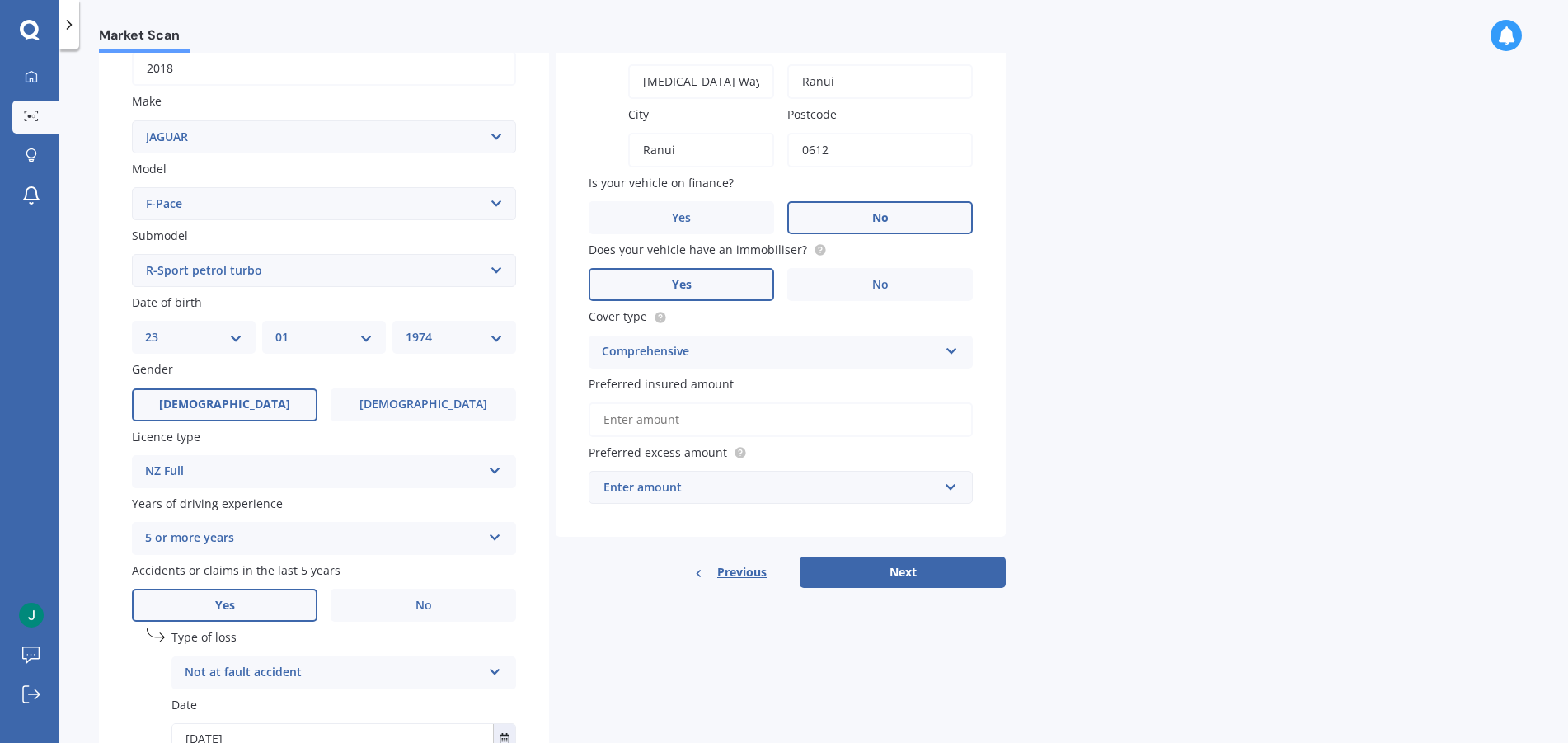
scroll to position [303, 0]
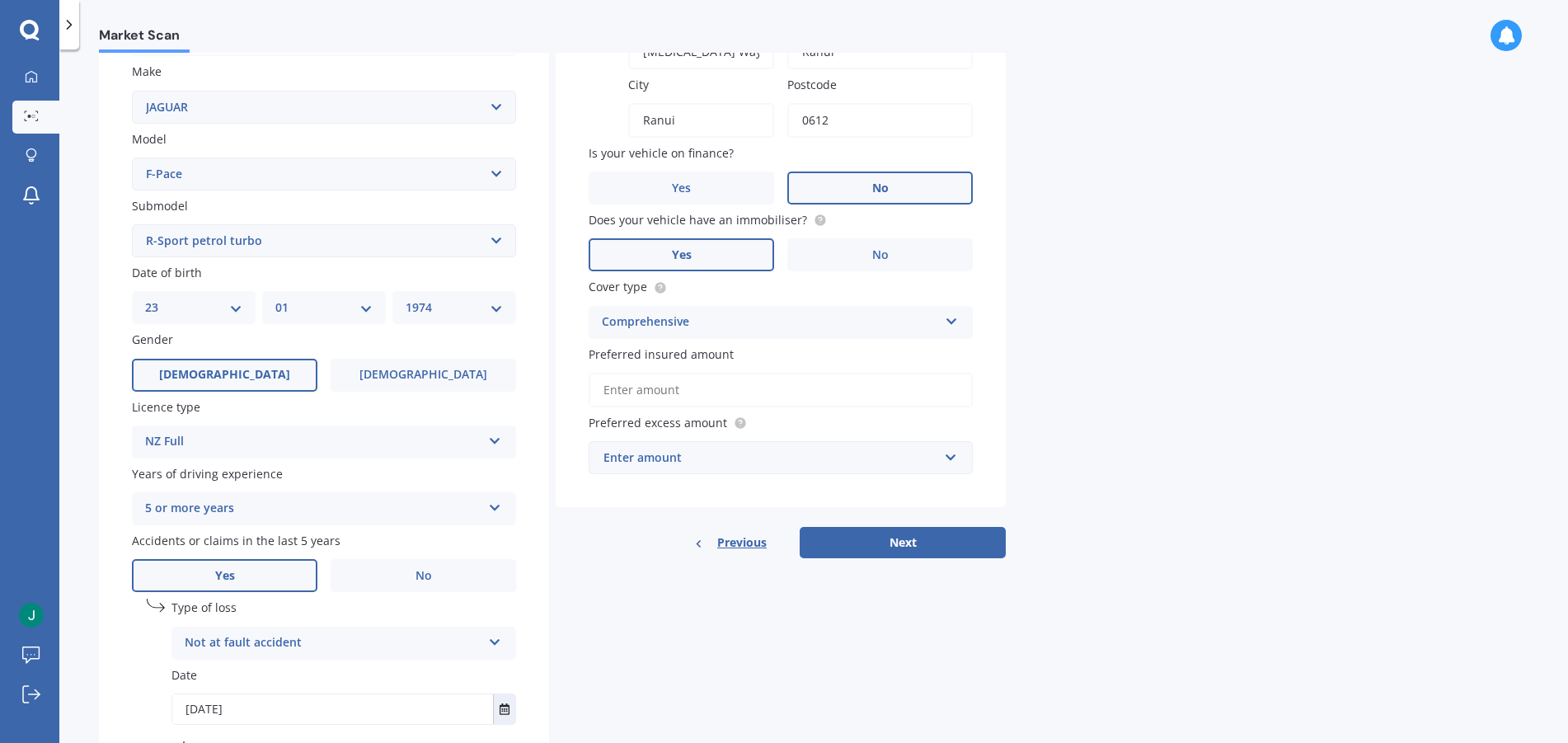
click at [826, 393] on input "Preferred insured amount" at bounding box center [781, 390] width 384 height 34
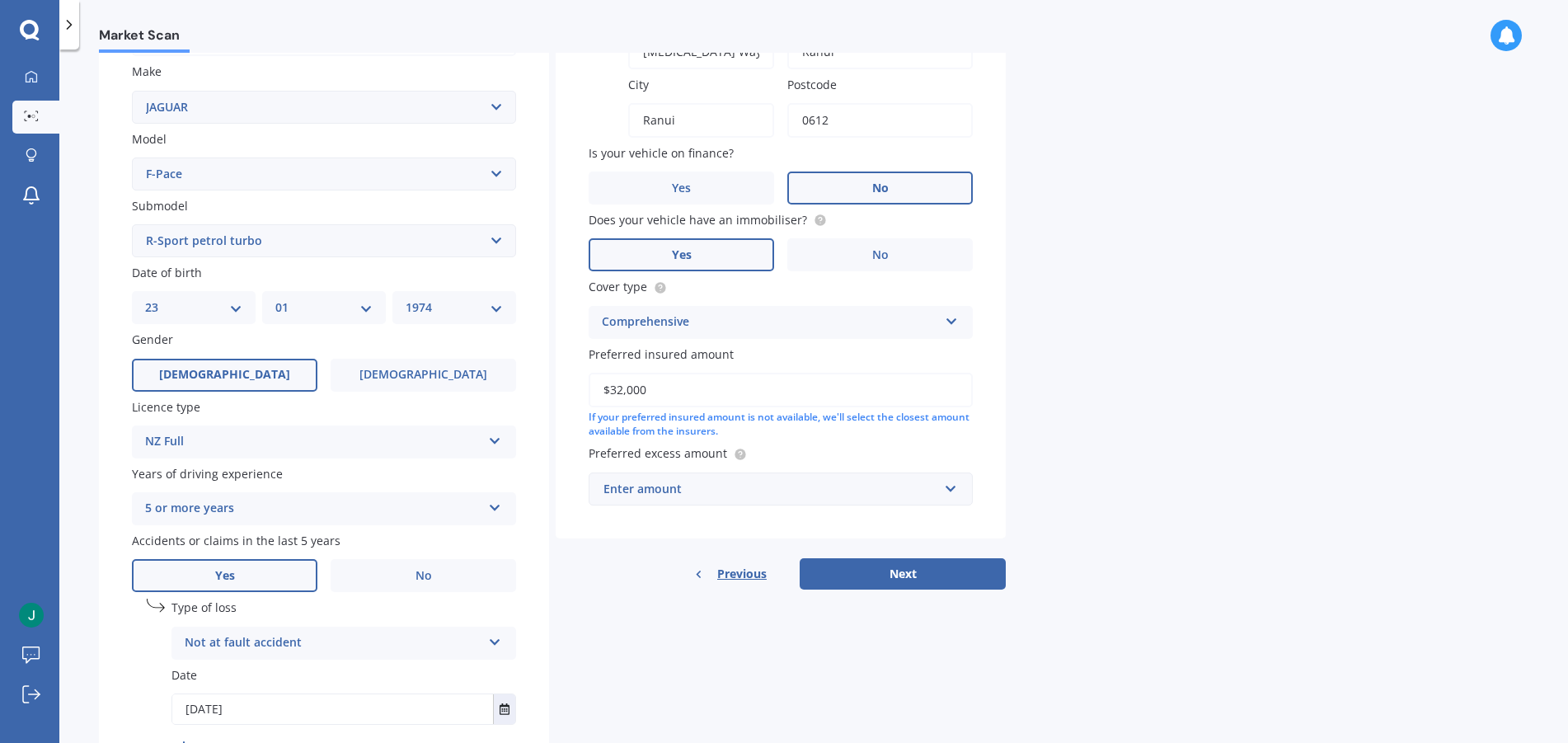
type input "$32,000"
click at [770, 482] on div "Enter amount" at bounding box center [771, 489] width 335 height 18
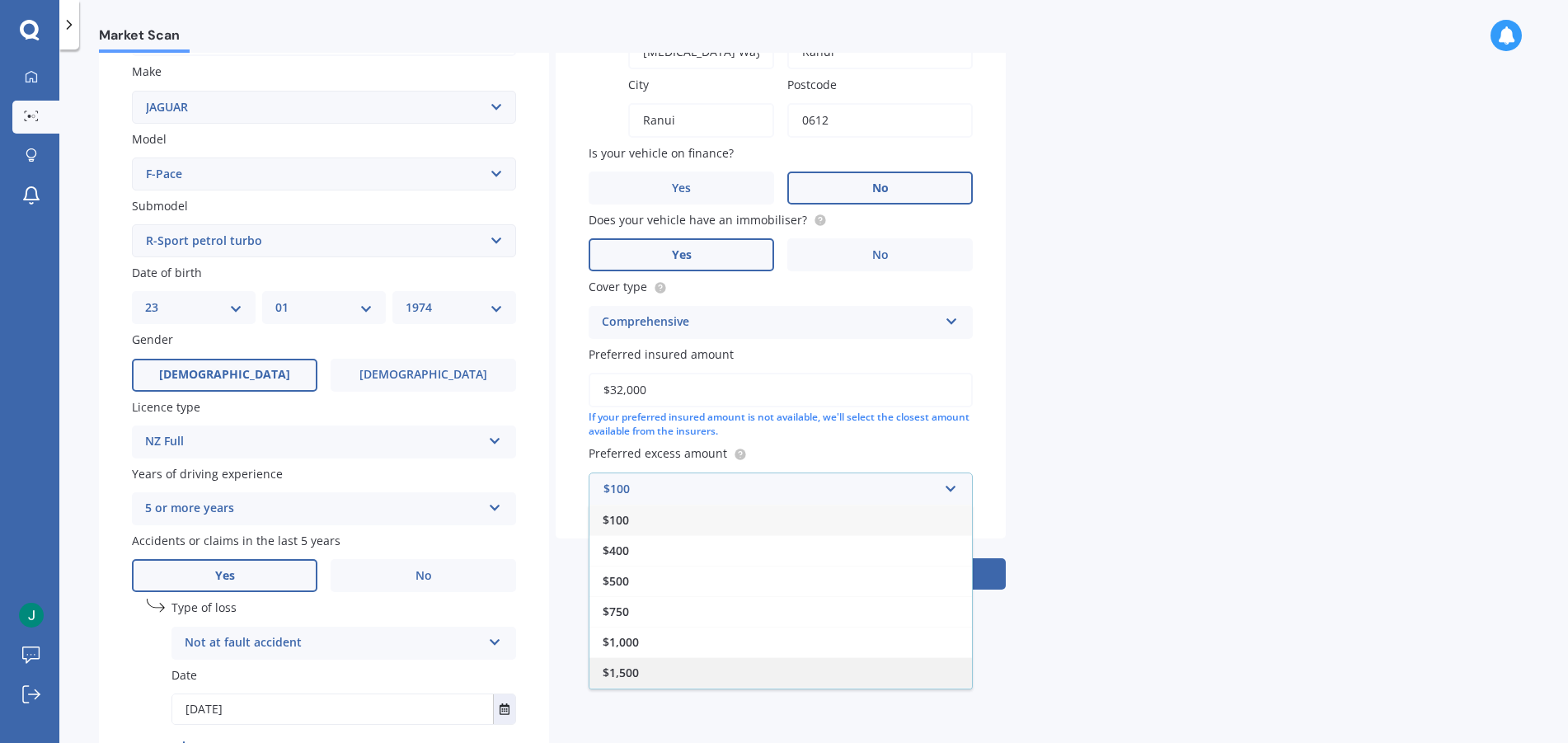
click at [748, 667] on div "$1,500" at bounding box center [781, 672] width 383 height 30
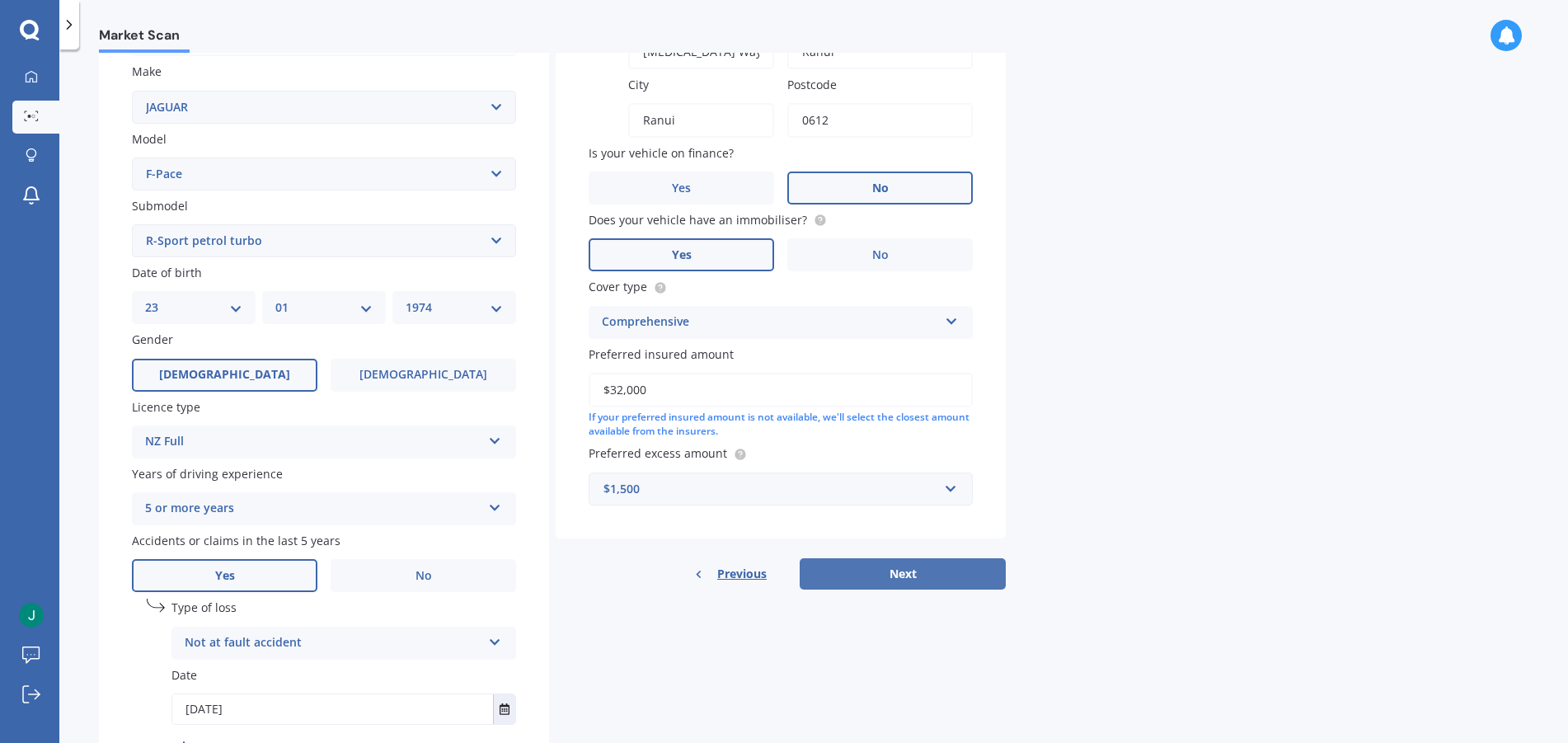
click at [923, 567] on button "Next" at bounding box center [903, 573] width 206 height 31
select select "23"
select select "01"
select select "1974"
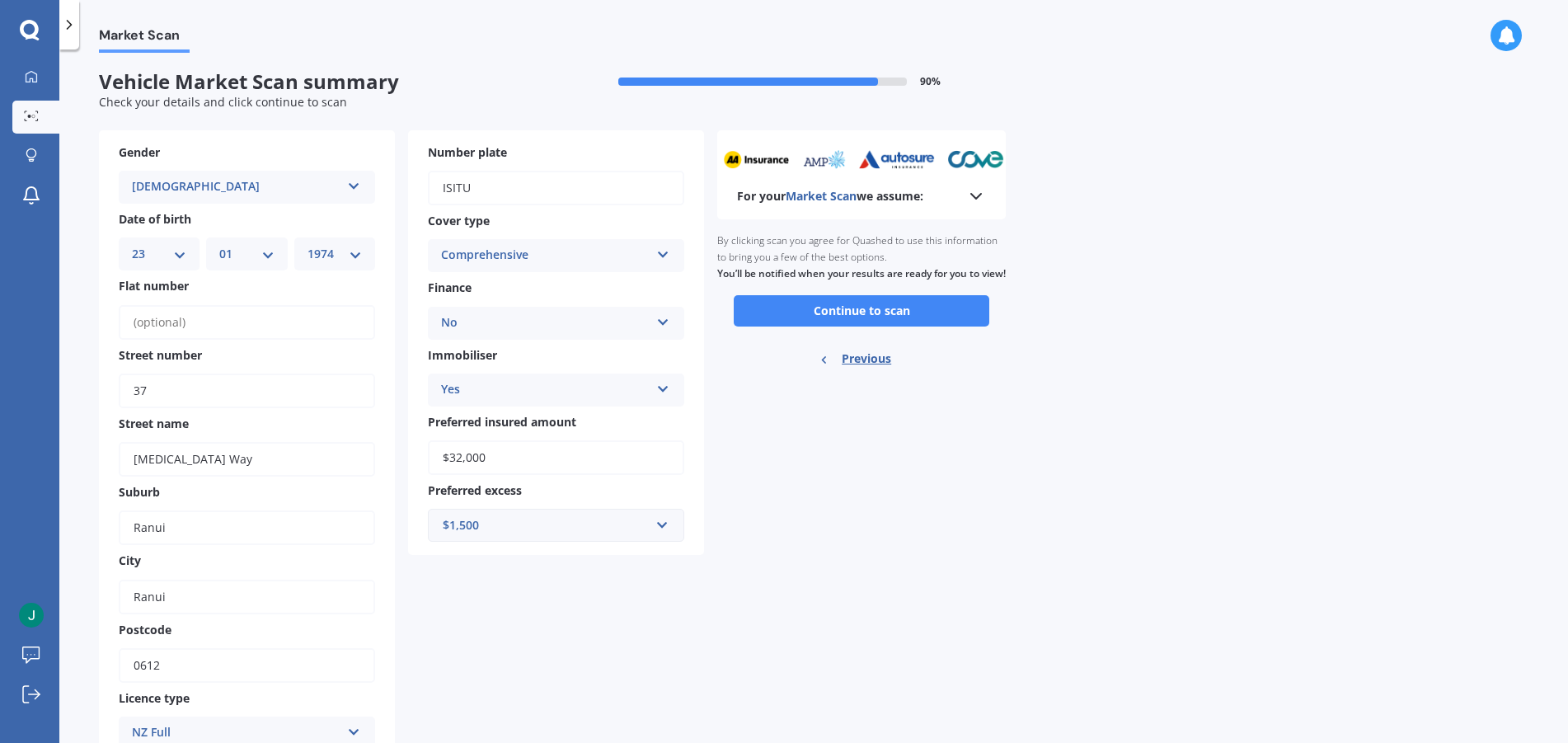
scroll to position [0, 0]
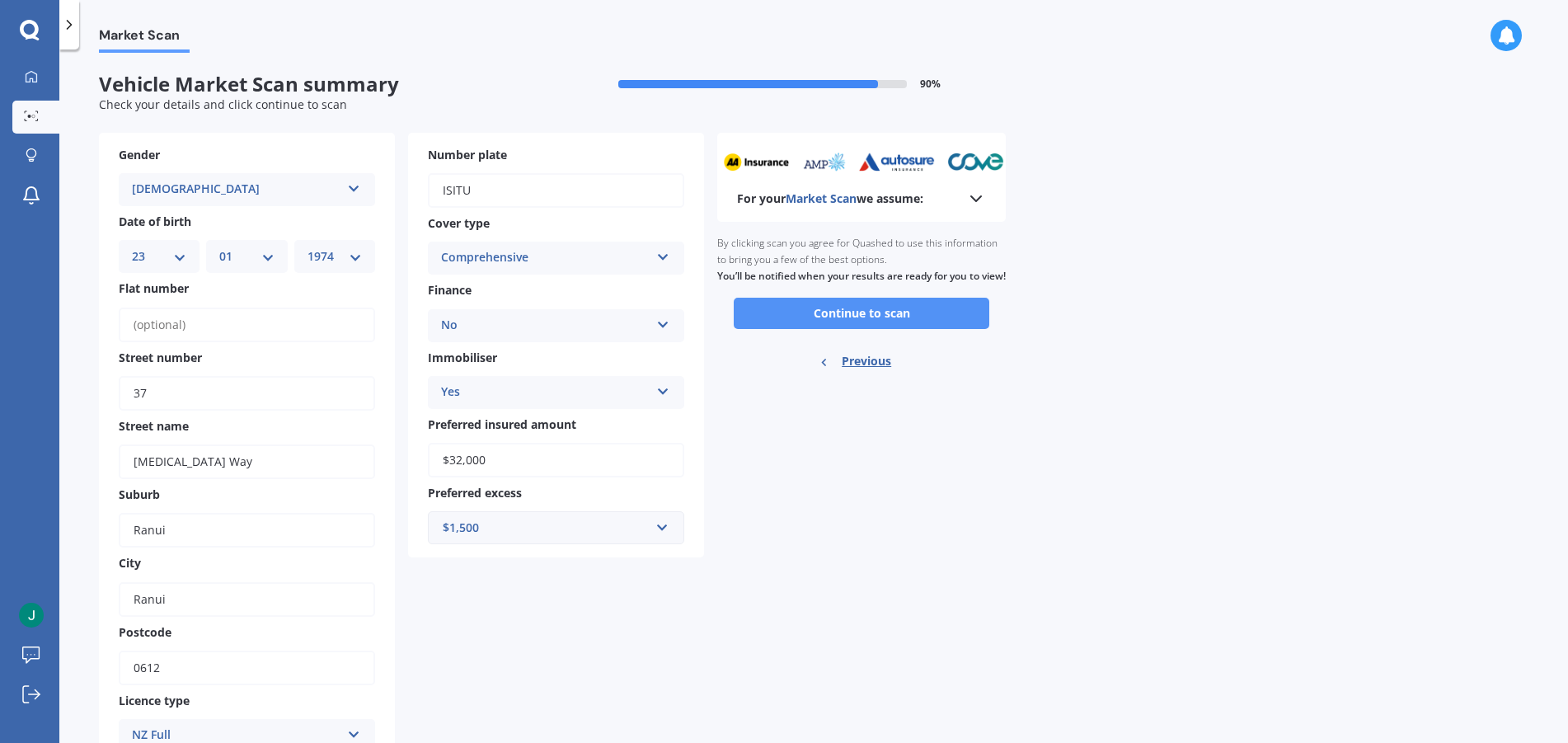
click at [874, 329] on button "Continue to scan" at bounding box center [861, 313] width 256 height 31
